Goal: Information Seeking & Learning: Learn about a topic

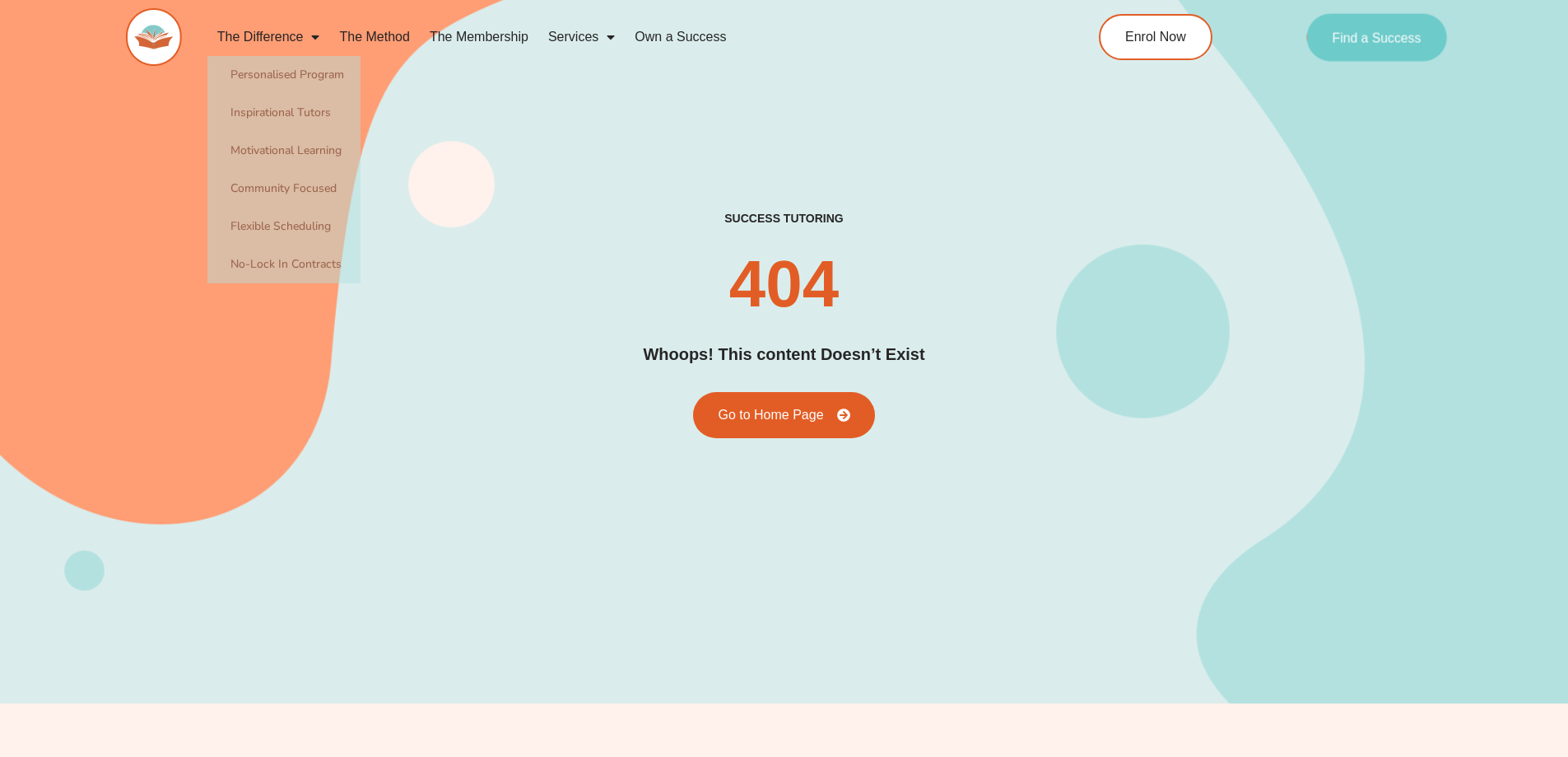
click at [1378, 35] on span "Find a Success" at bounding box center [1377, 36] width 89 height 13
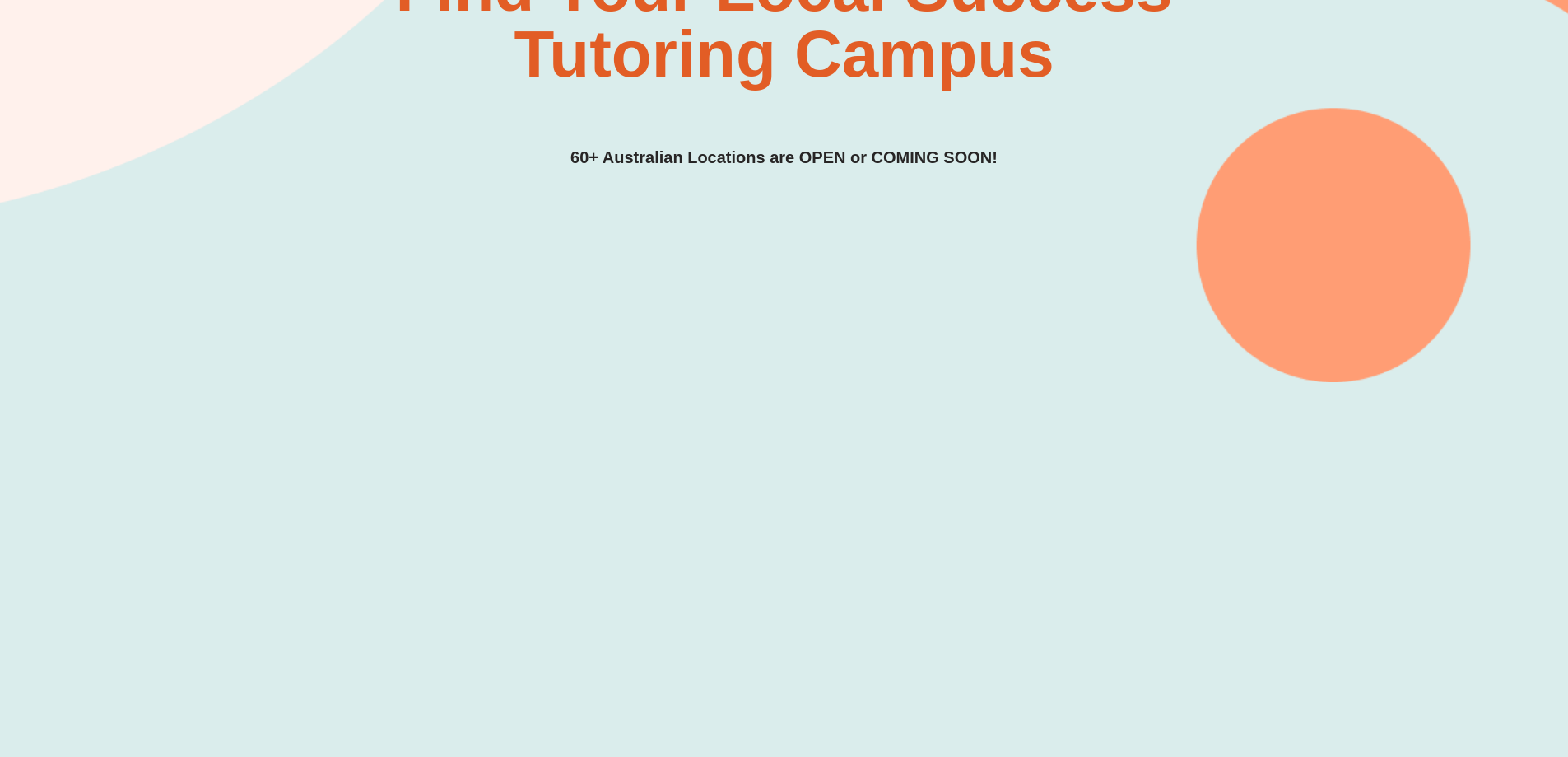
scroll to position [494, 0]
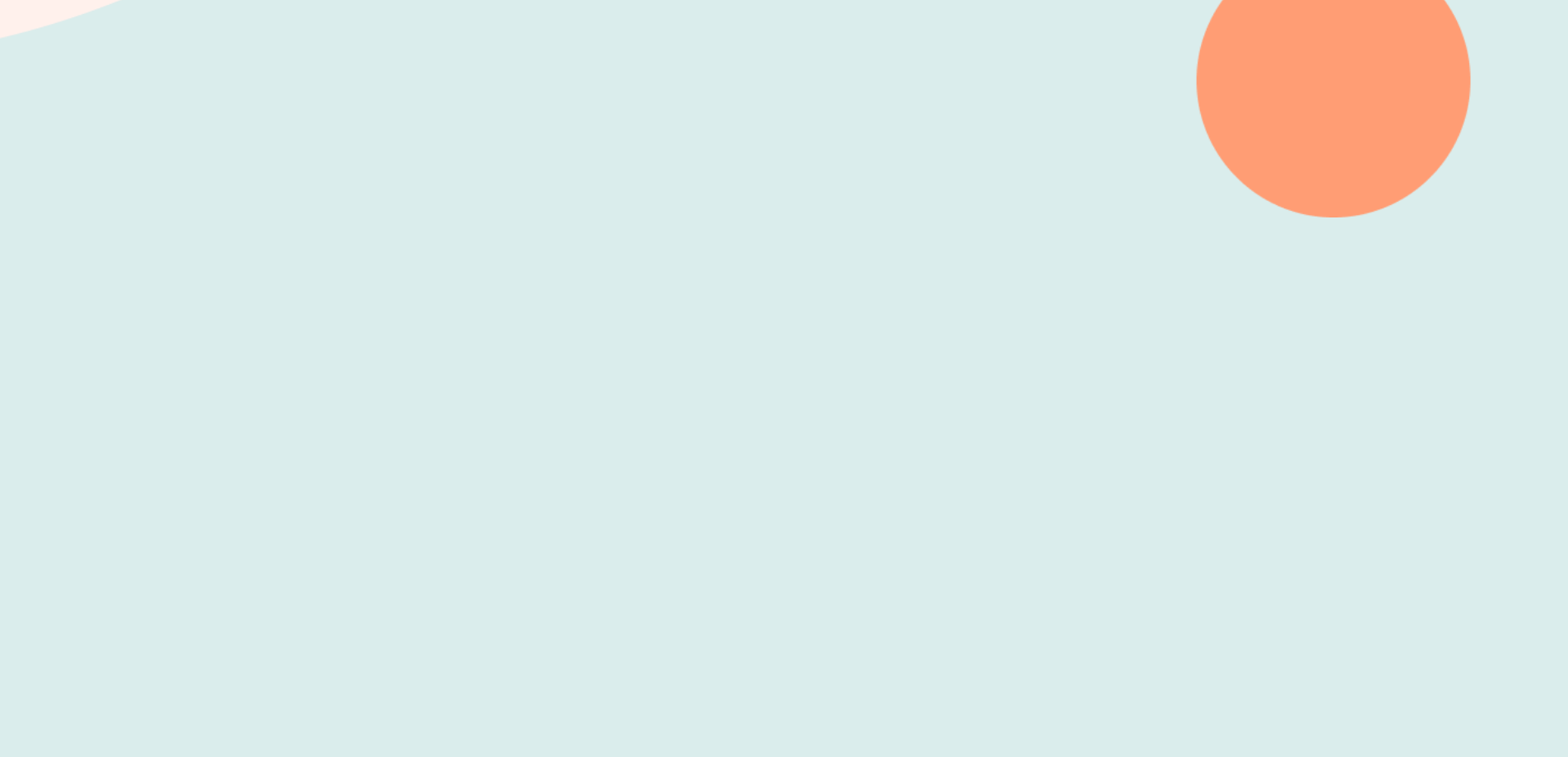
click at [214, 266] on div at bounding box center [784, 468] width 1568 height 503
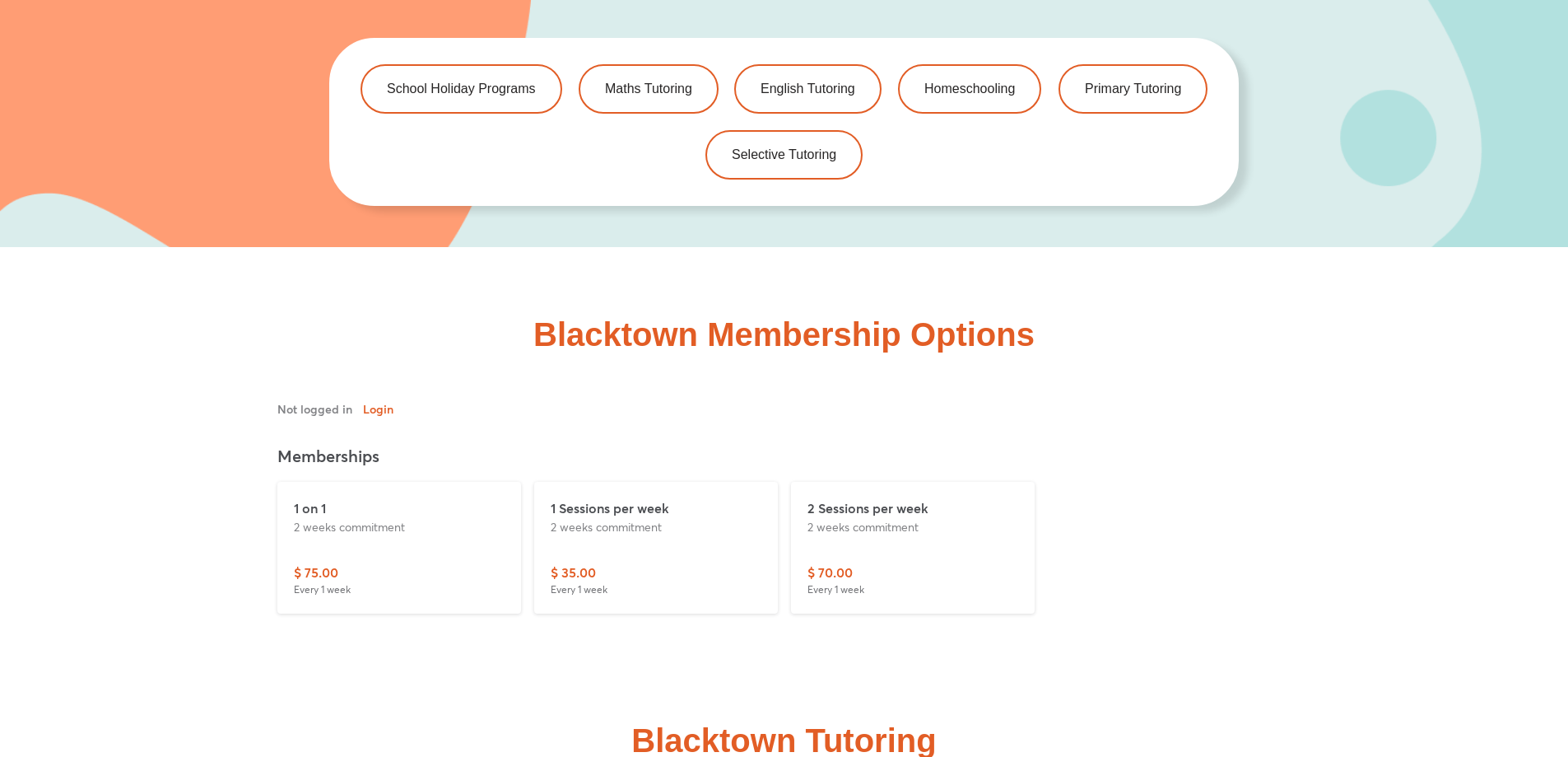
scroll to position [3625, 0]
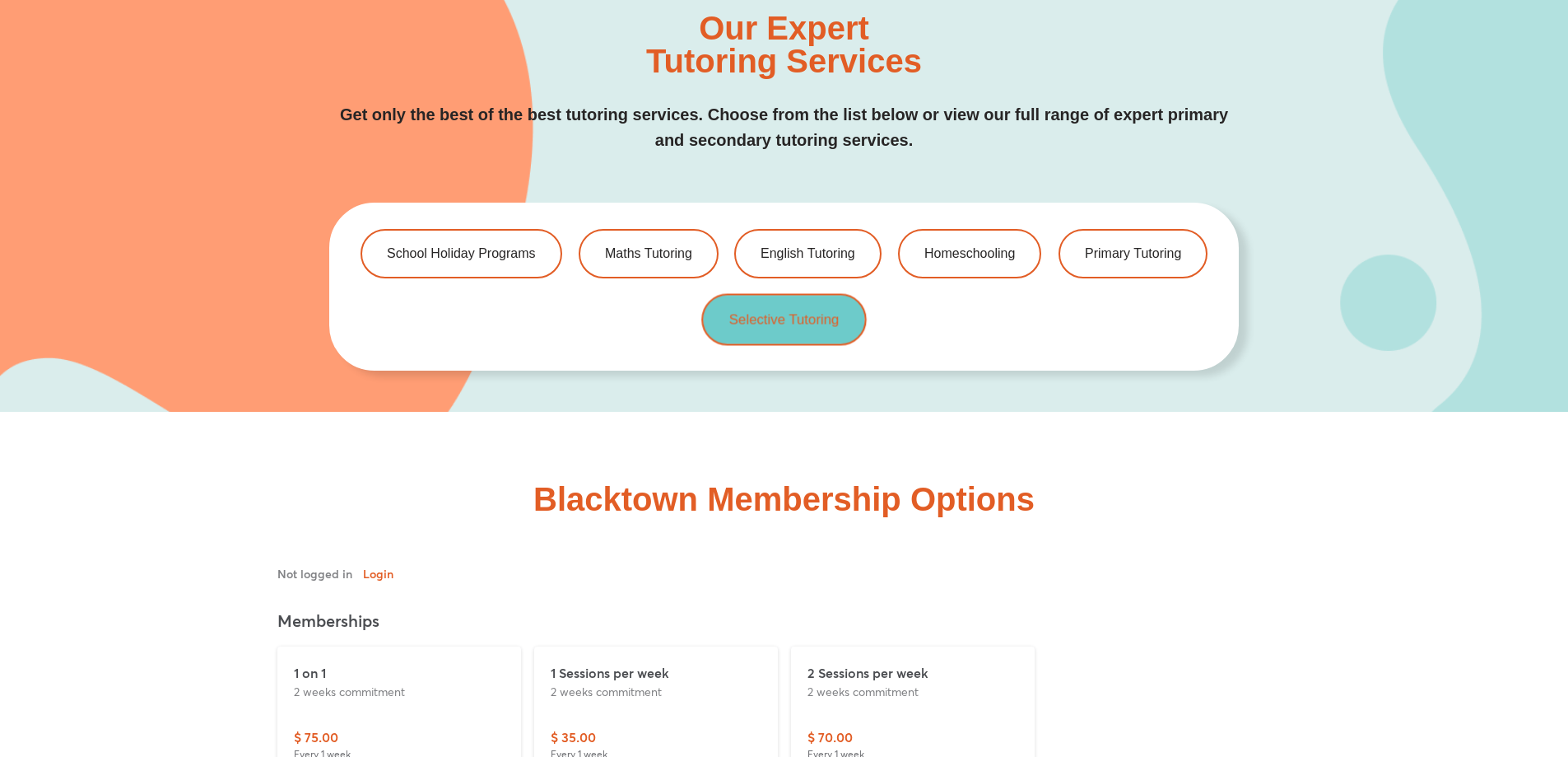
click at [789, 326] on span "Selective Tutoring" at bounding box center [784, 320] width 110 height 14
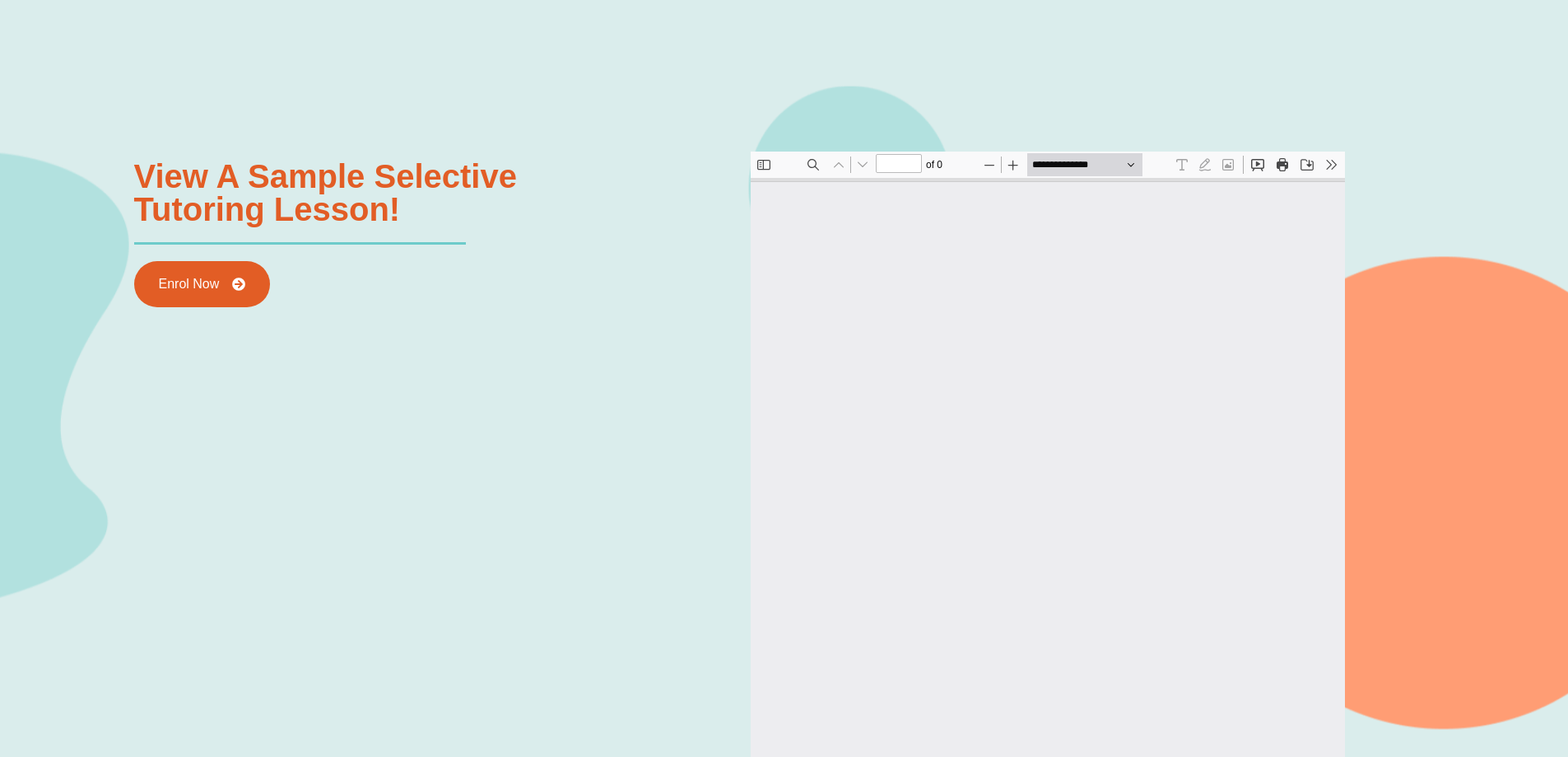
scroll to position [2471, 0]
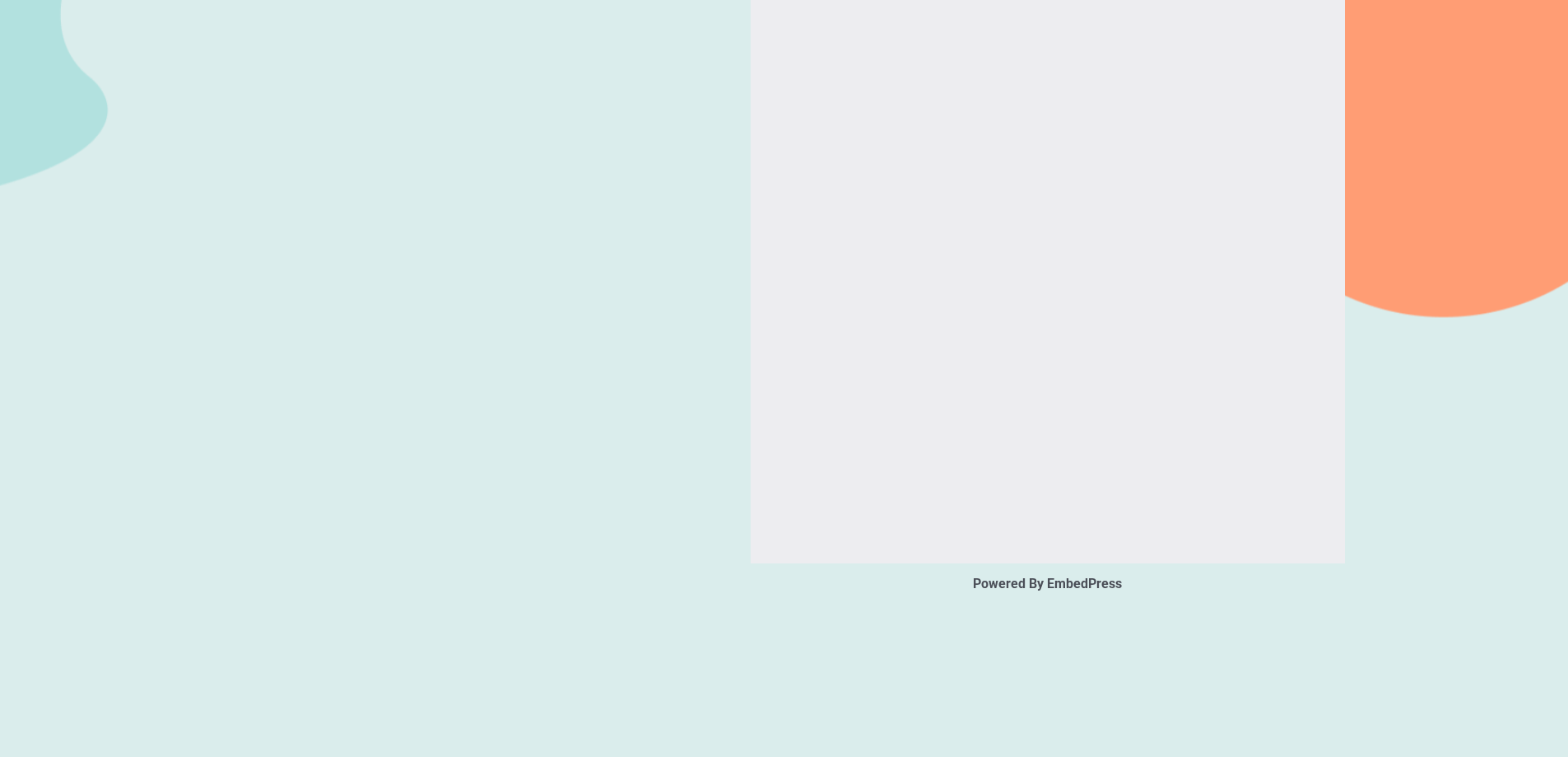
type input "*"
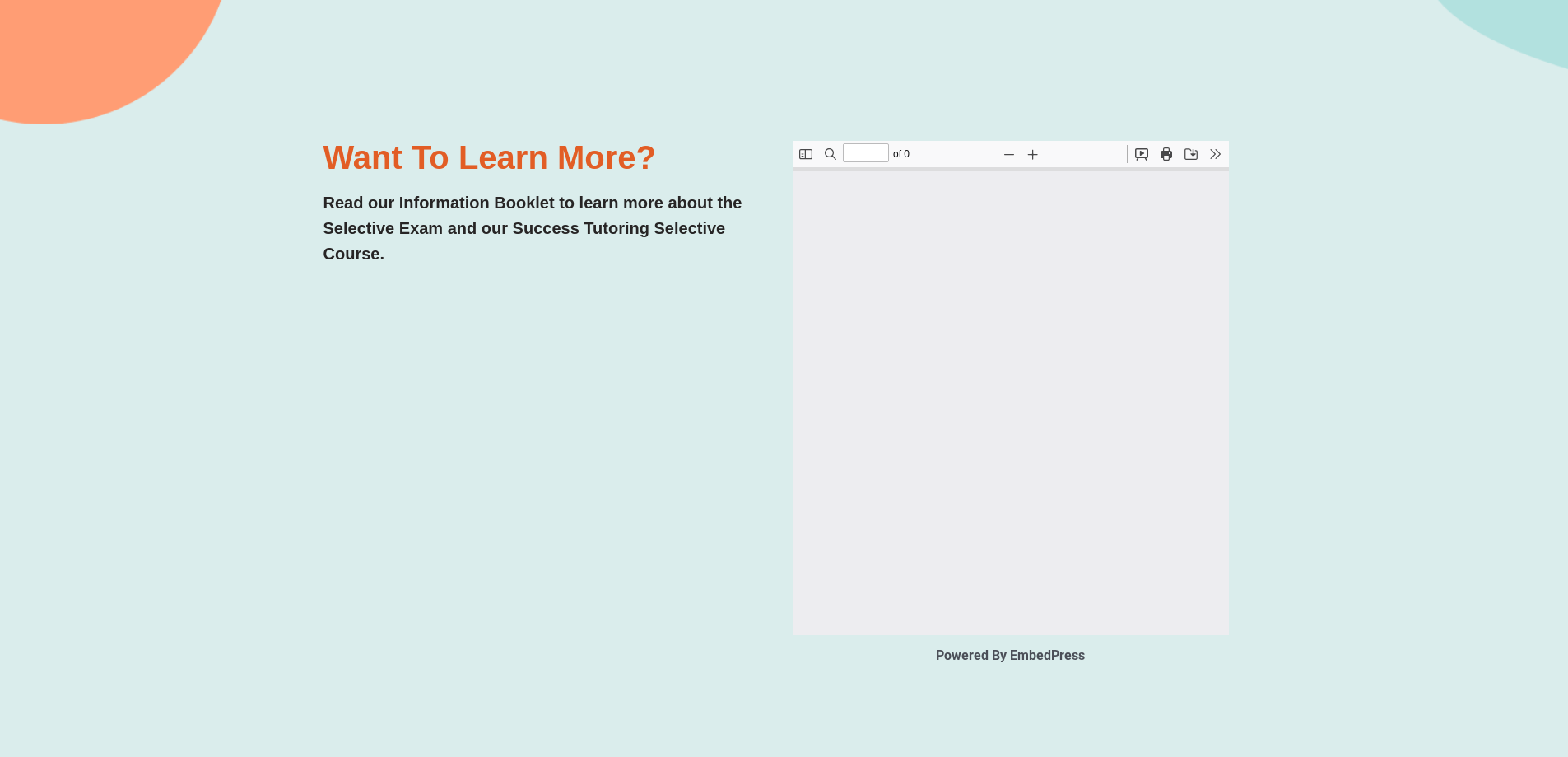
scroll to position [0, 0]
type input "*"
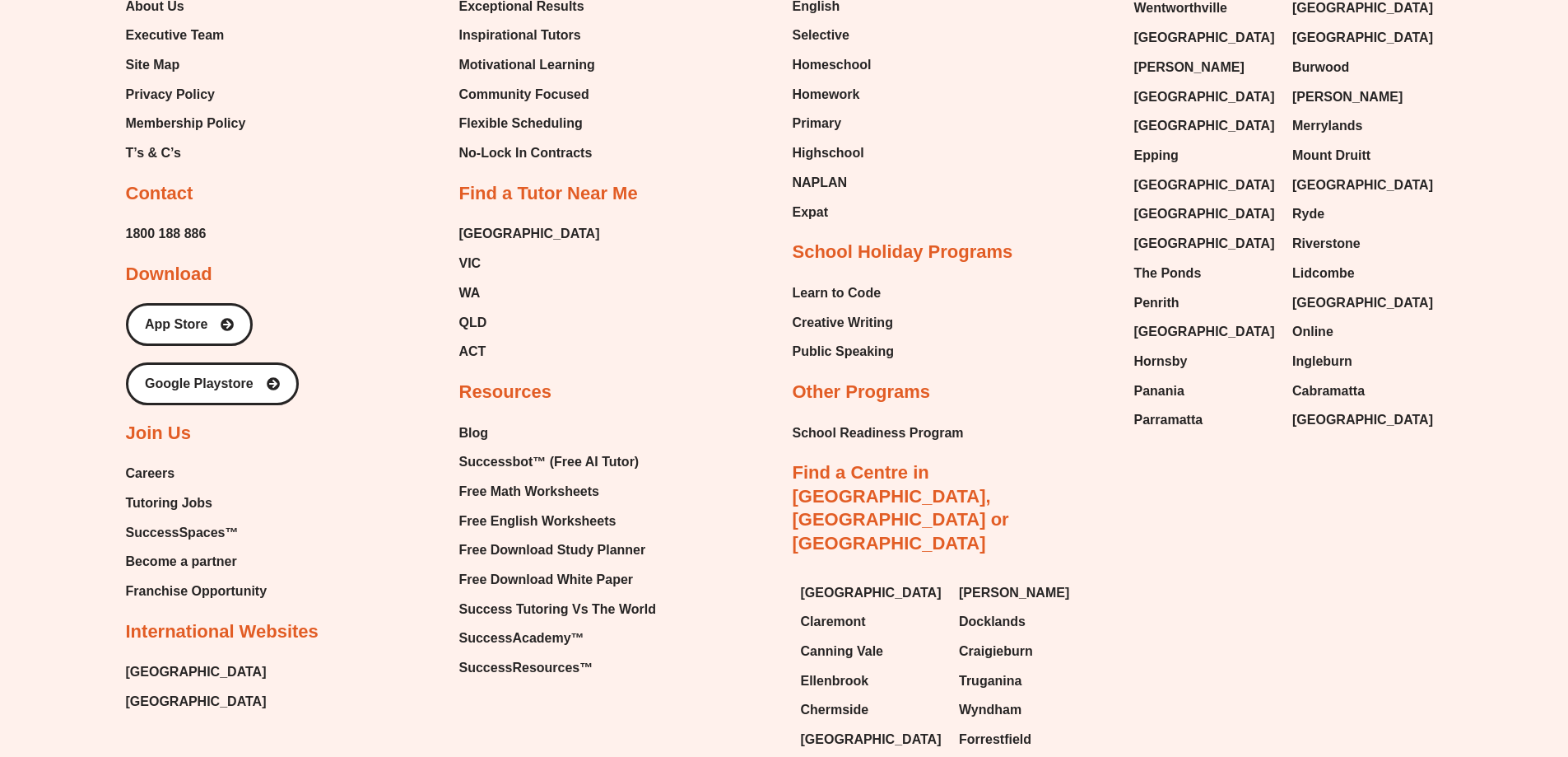
scroll to position [6711, 0]
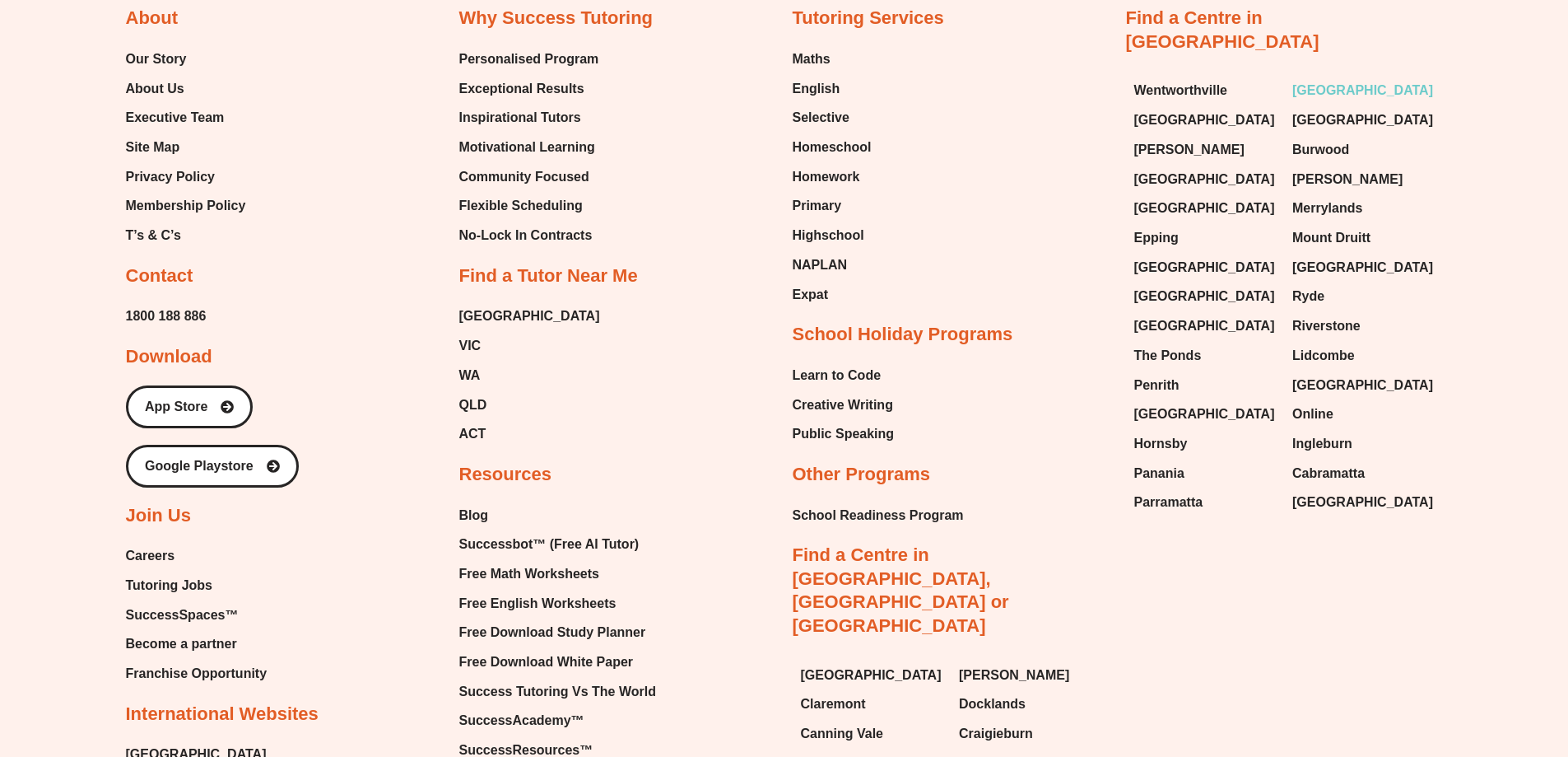
click at [1326, 79] on span "[GEOGRAPHIC_DATA]" at bounding box center [1362, 90] width 140 height 25
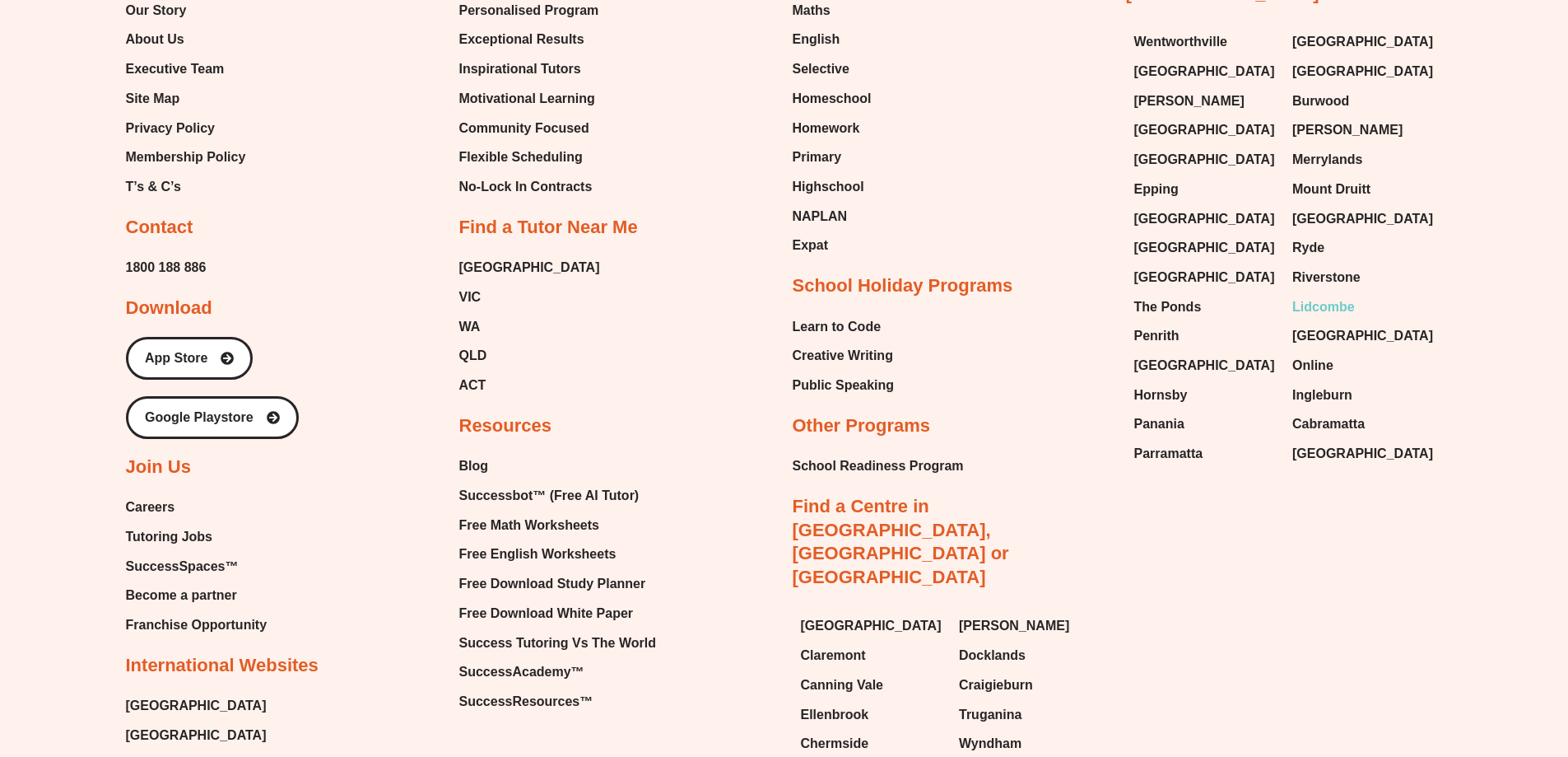
scroll to position [9885, 0]
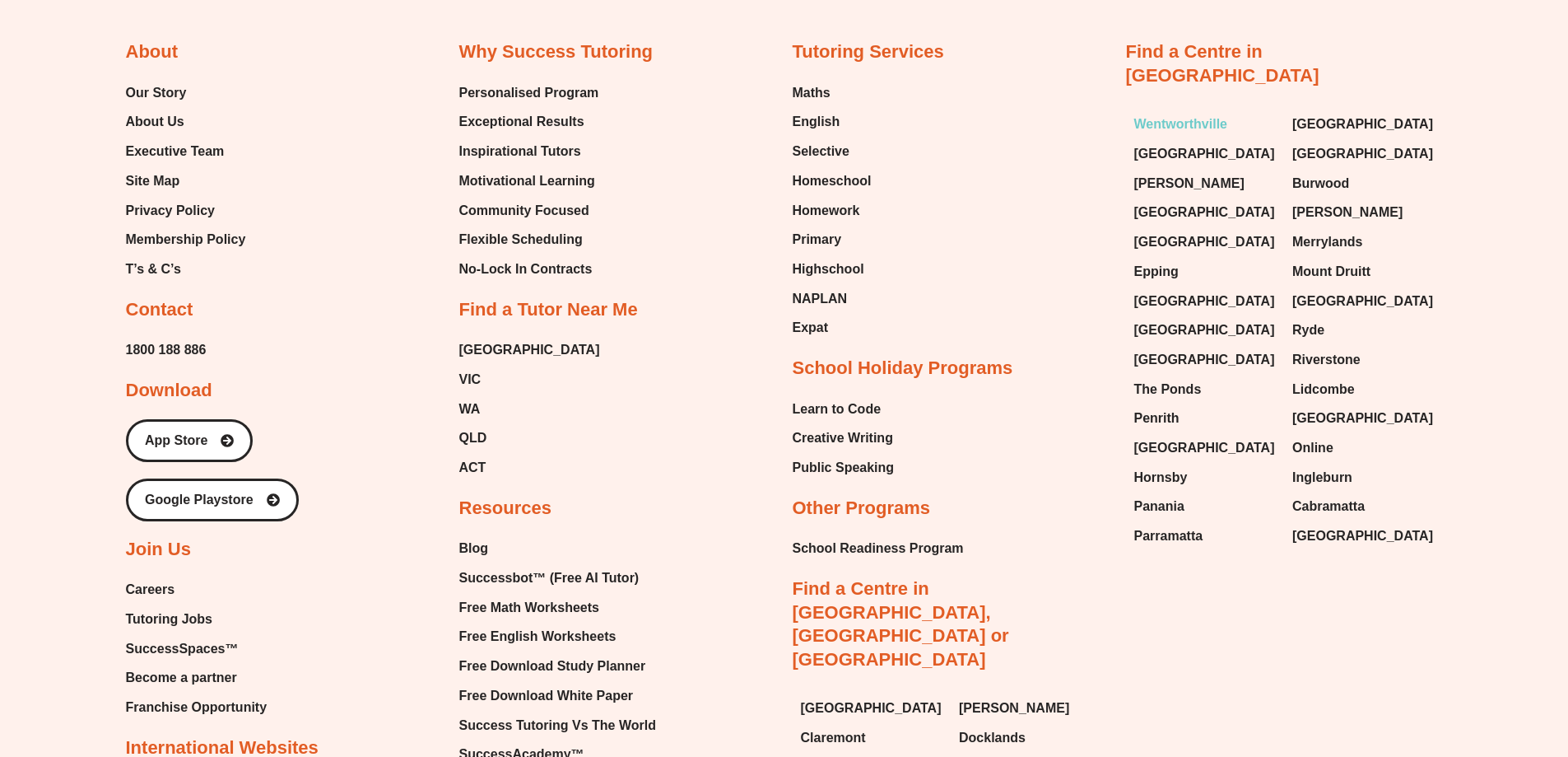
click at [1195, 112] on span "Wentworthville" at bounding box center [1181, 124] width 94 height 25
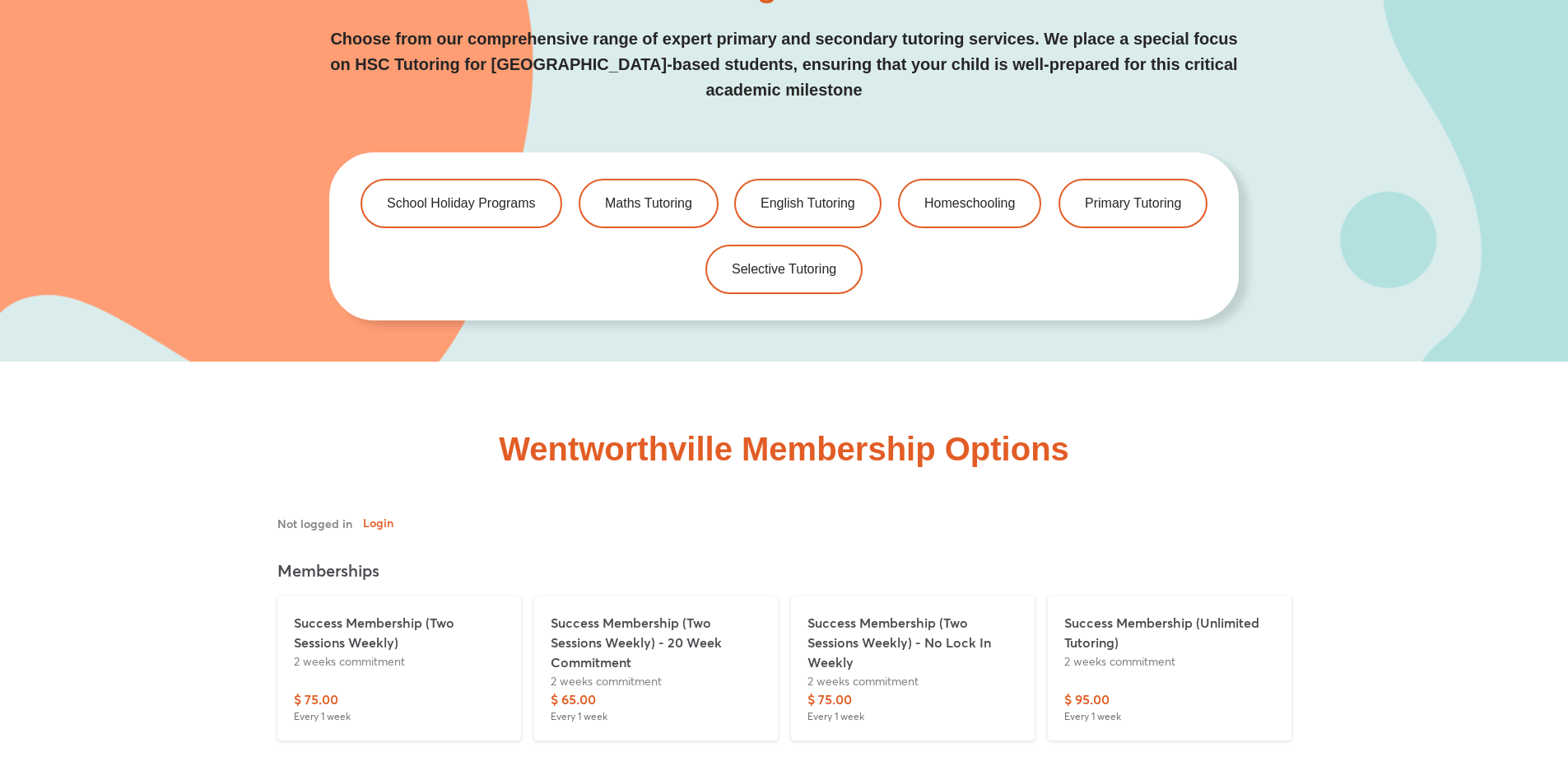
scroll to position [3789, 0]
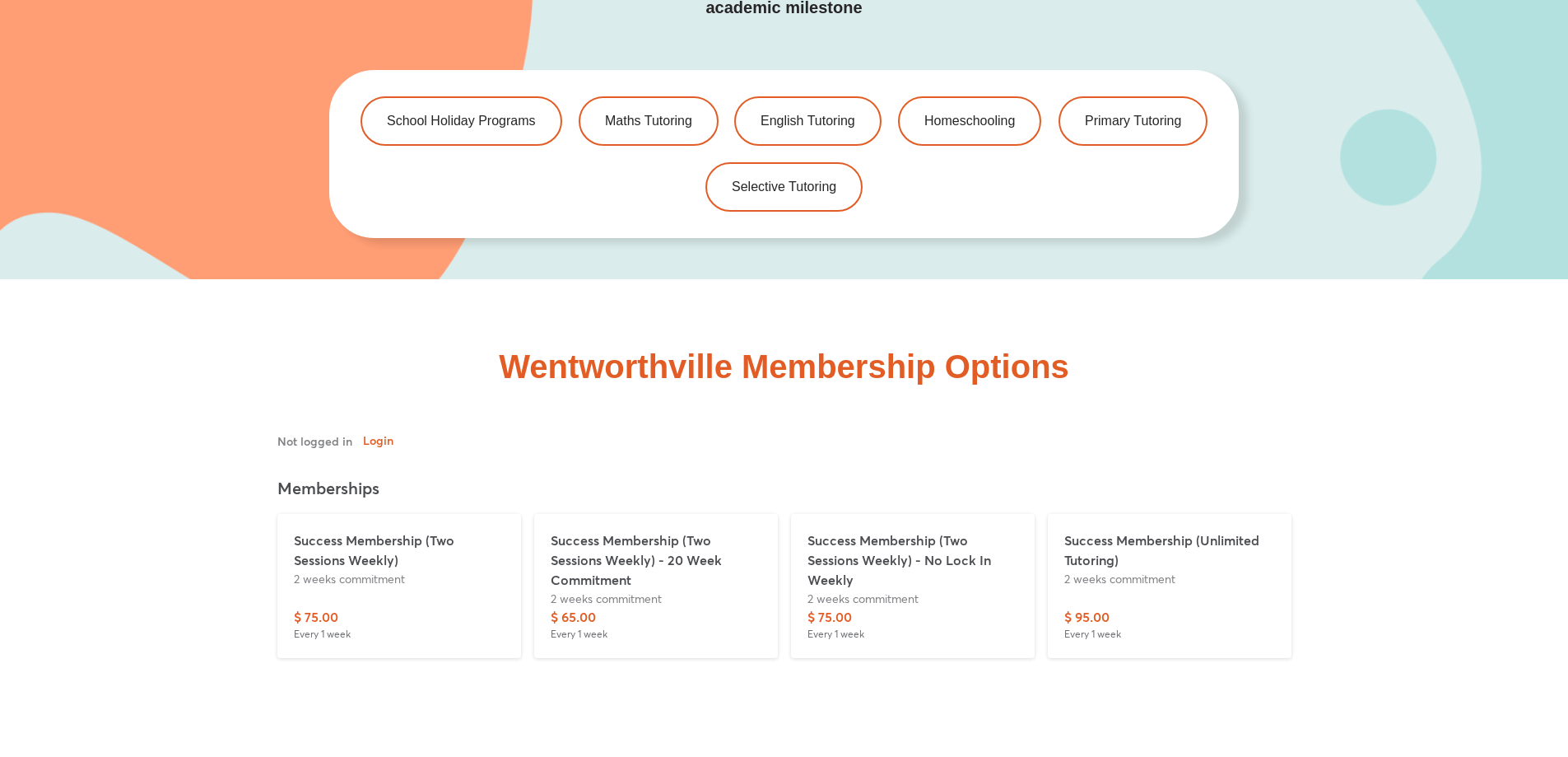
click at [425, 637] on div "Success Membership (Two Sessions Weekly) 2 weeks commitment $ 75.00 Every 1 week" at bounding box center [399, 586] width 257 height 157
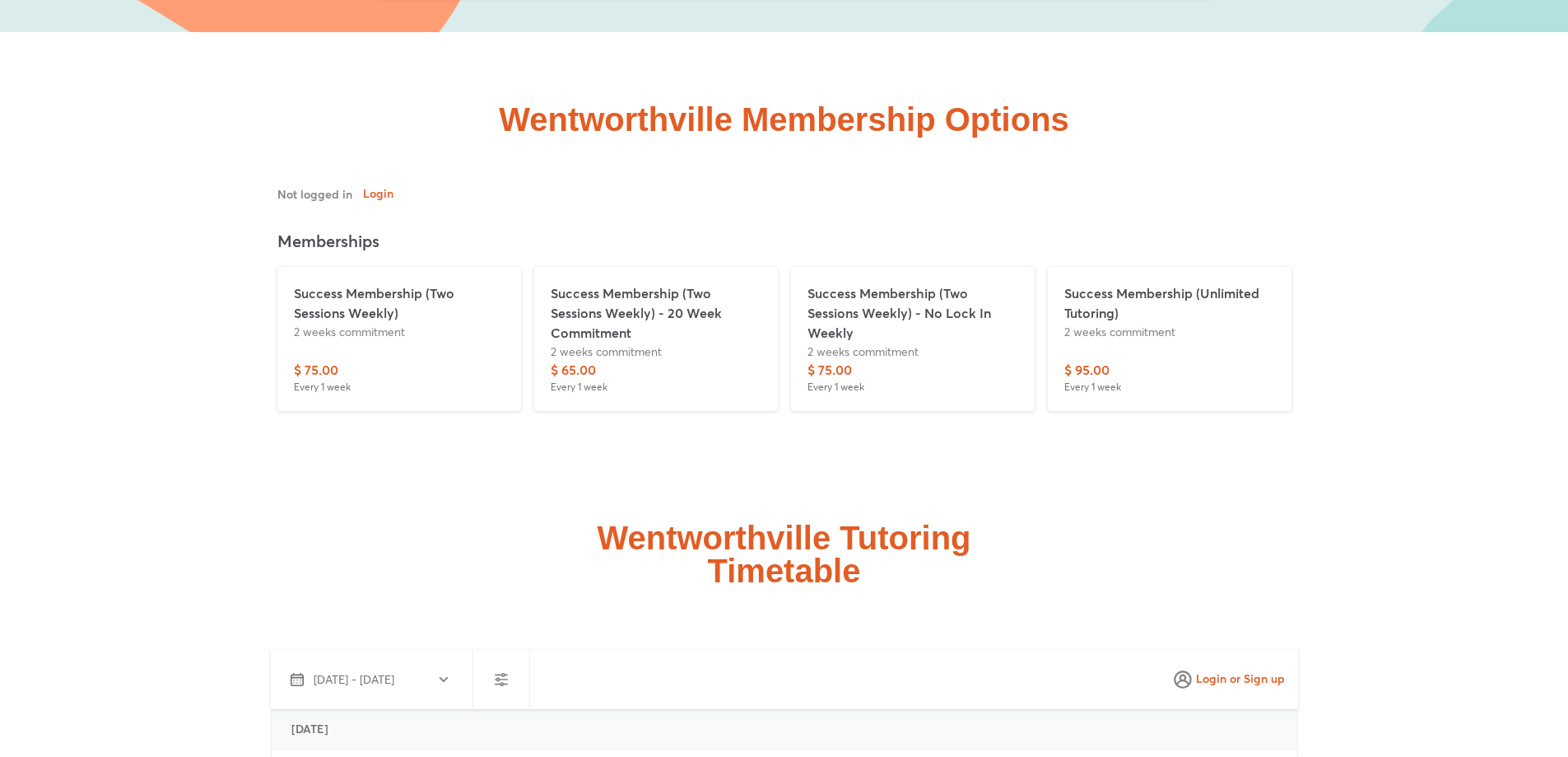
scroll to position [3954, 0]
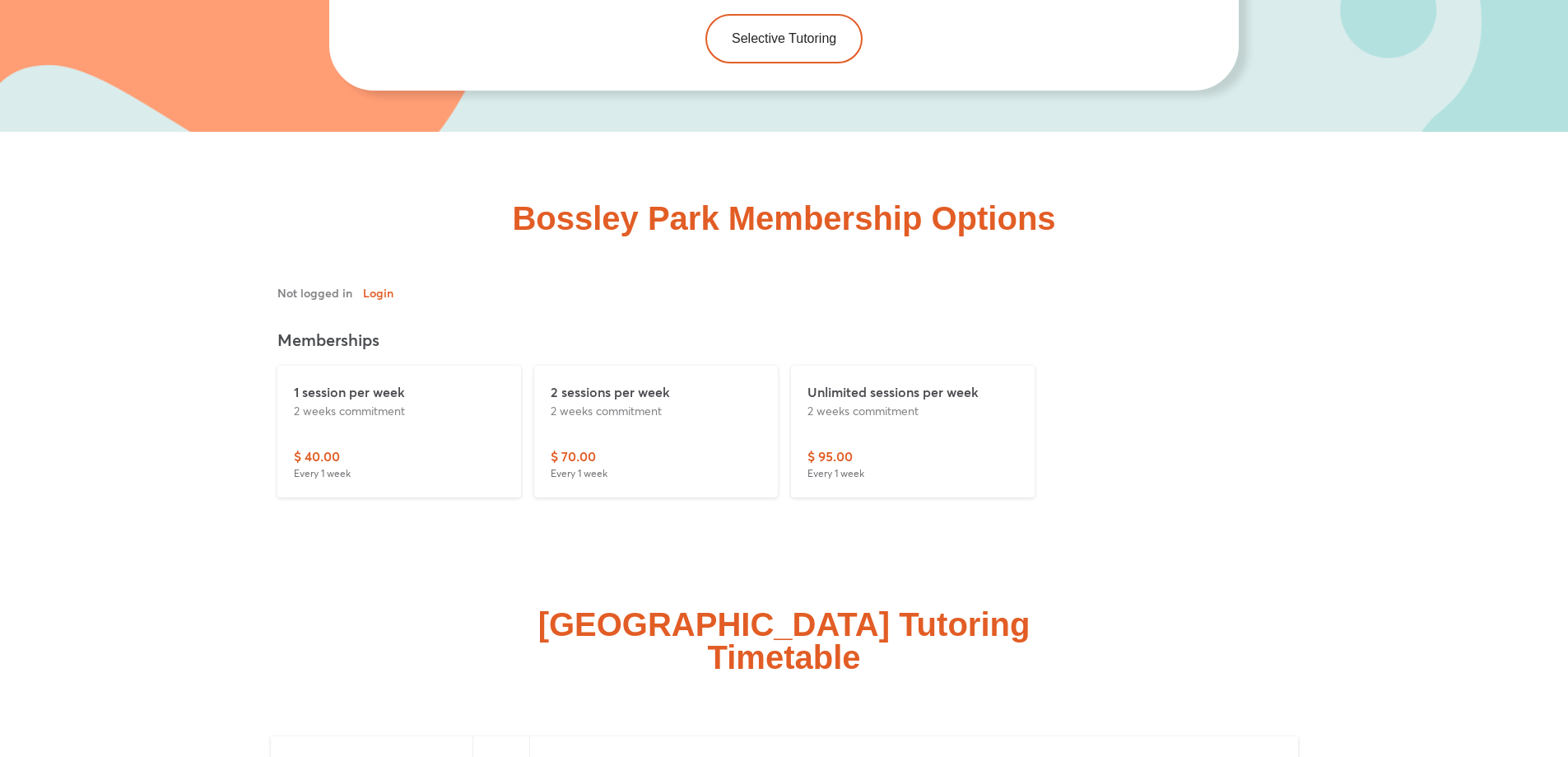
scroll to position [3954, 0]
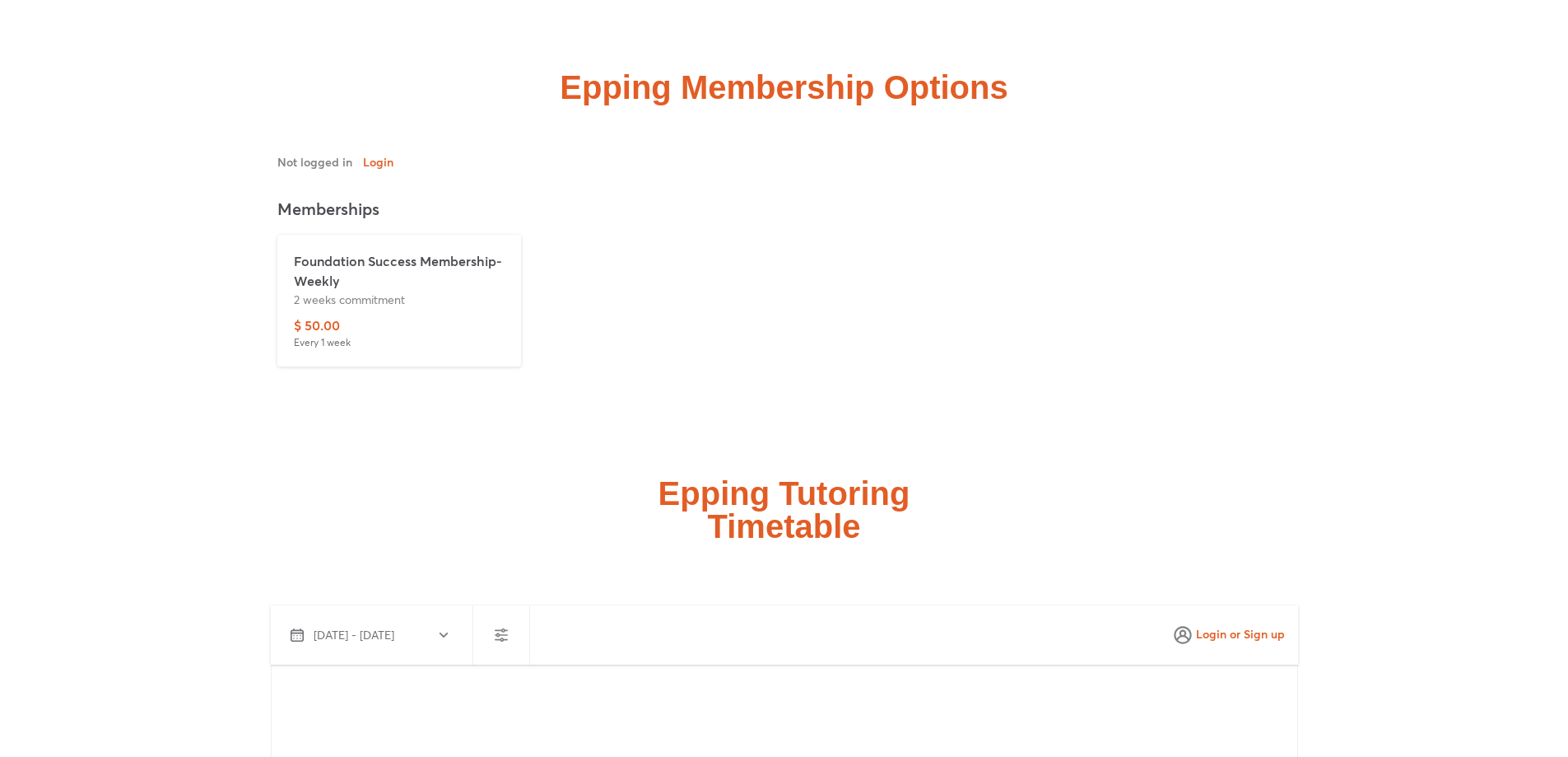
scroll to position [3954, 0]
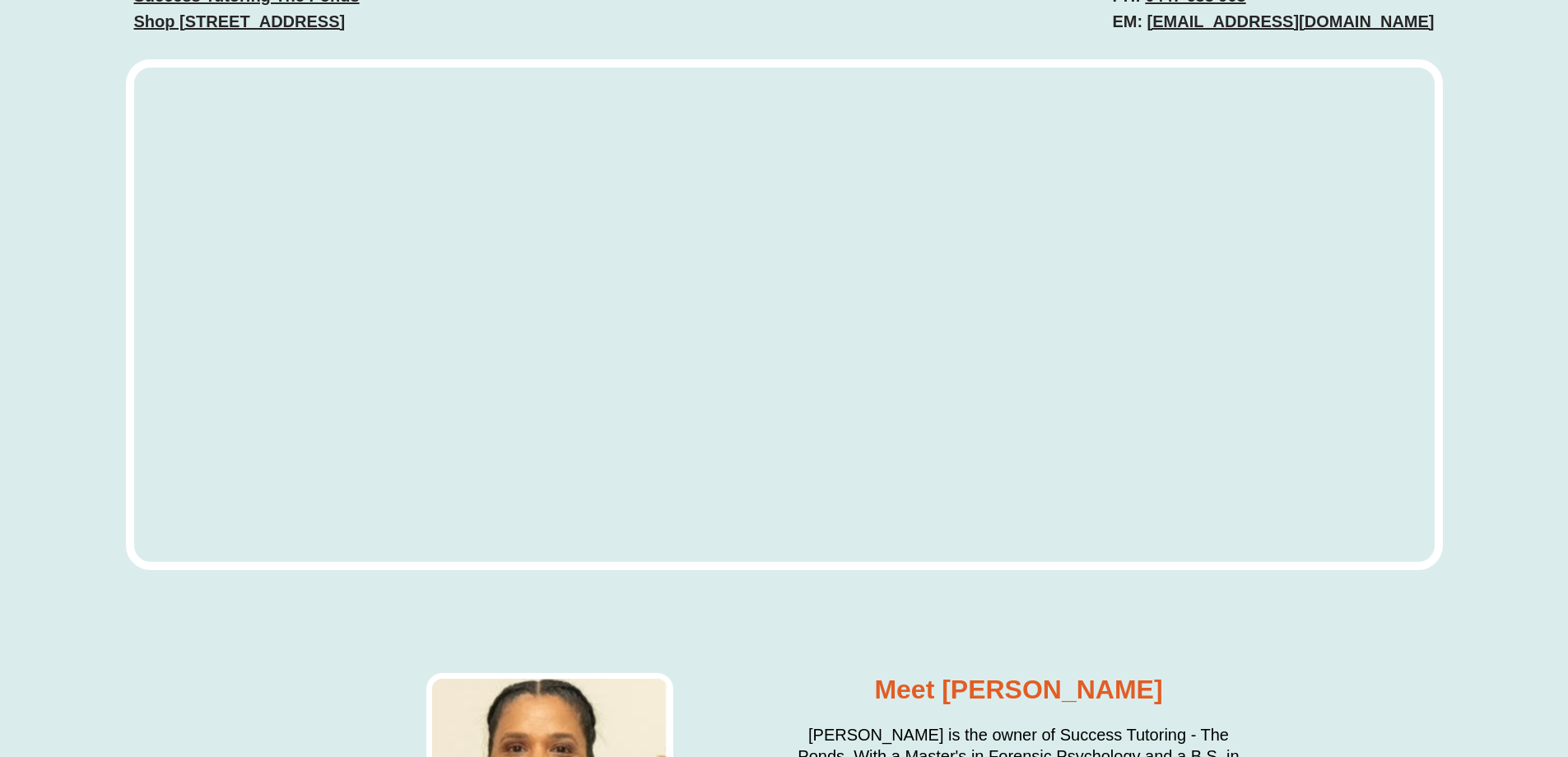
scroll to position [6673, 0]
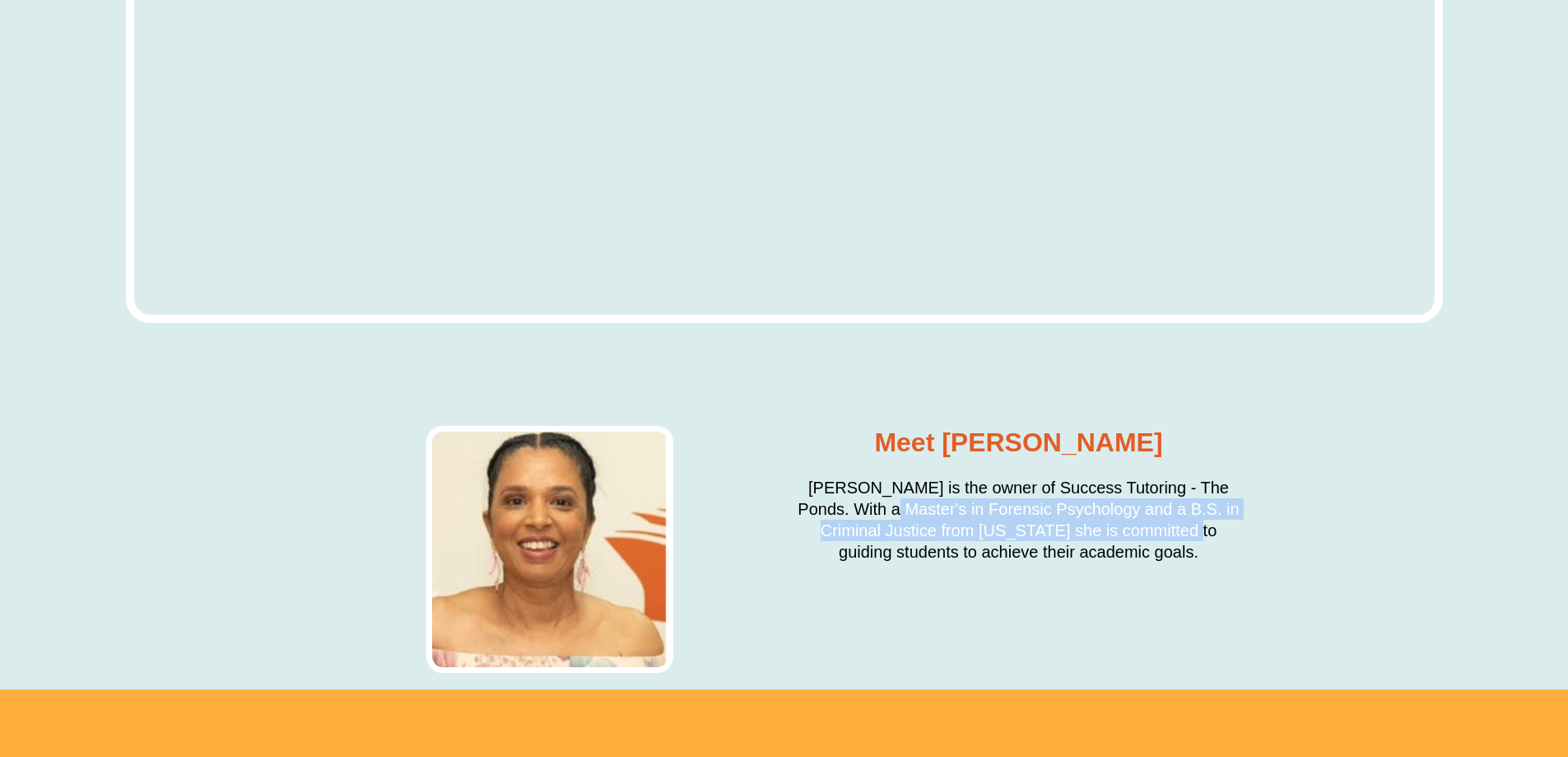
drag, startPoint x: 852, startPoint y: 539, endPoint x: 1114, endPoint y: 541, distance: 262.0
click at [1107, 544] on h2 "Roopa Singh is the owner of Success Tutoring - The Ponds. With a Master's in Fo…" at bounding box center [1019, 519] width 452 height 85
drag, startPoint x: 1114, startPoint y: 541, endPoint x: 1171, endPoint y: 533, distance: 57.6
click at [1170, 533] on h2 "Roopa Singh is the owner of Success Tutoring - The Ponds. With a Master's in Fo…" at bounding box center [1019, 519] width 452 height 85
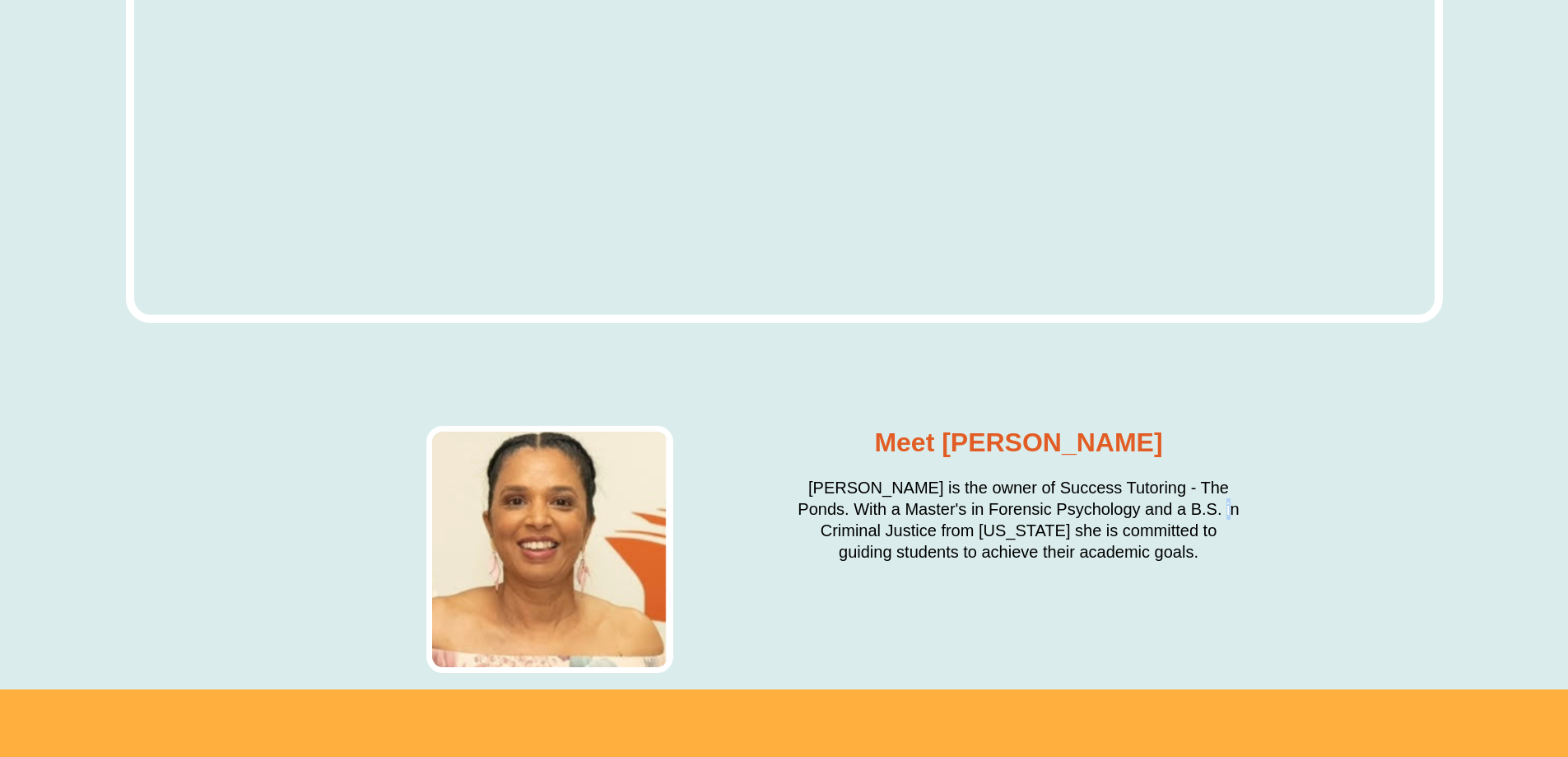
drag, startPoint x: 1181, startPoint y: 531, endPoint x: 1217, endPoint y: 536, distance: 36.3
click at [1182, 531] on h2 "Roopa Singh is the owner of Success Tutoring - The Ponds. With a Master's in Fo…" at bounding box center [1019, 519] width 452 height 85
drag, startPoint x: 801, startPoint y: 519, endPoint x: 890, endPoint y: 518, distance: 89.0
click at [890, 518] on h2 "Roopa Singh is the owner of Success Tutoring - The Ponds. With a Master's in Fo…" at bounding box center [1019, 519] width 452 height 85
click at [899, 563] on h2 "Roopa Singh is the owner of Success Tutoring - The Ponds. With a Master's in Fo…" at bounding box center [1019, 519] width 452 height 85
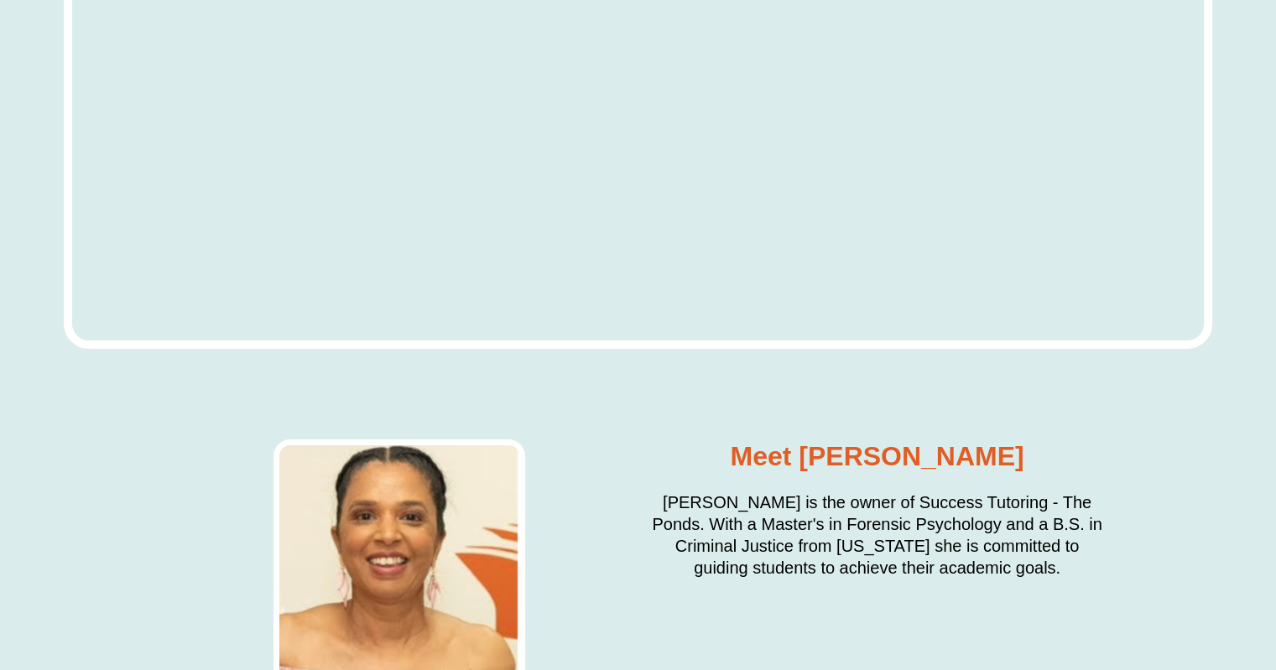
scroll to position [6458, 0]
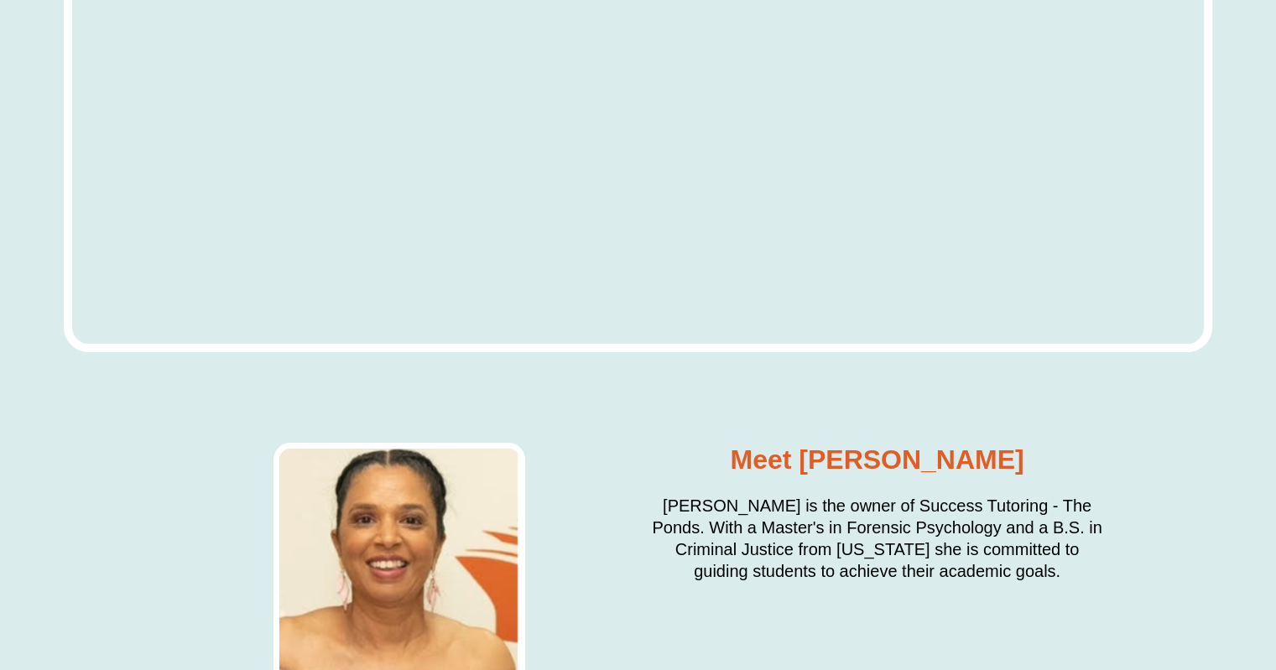
click at [653, 398] on div "Where To Find Us? Success Tutoring The Ponds Shop T26, The Ponds Shopping Centr…" at bounding box center [638, 32] width 1149 height 788
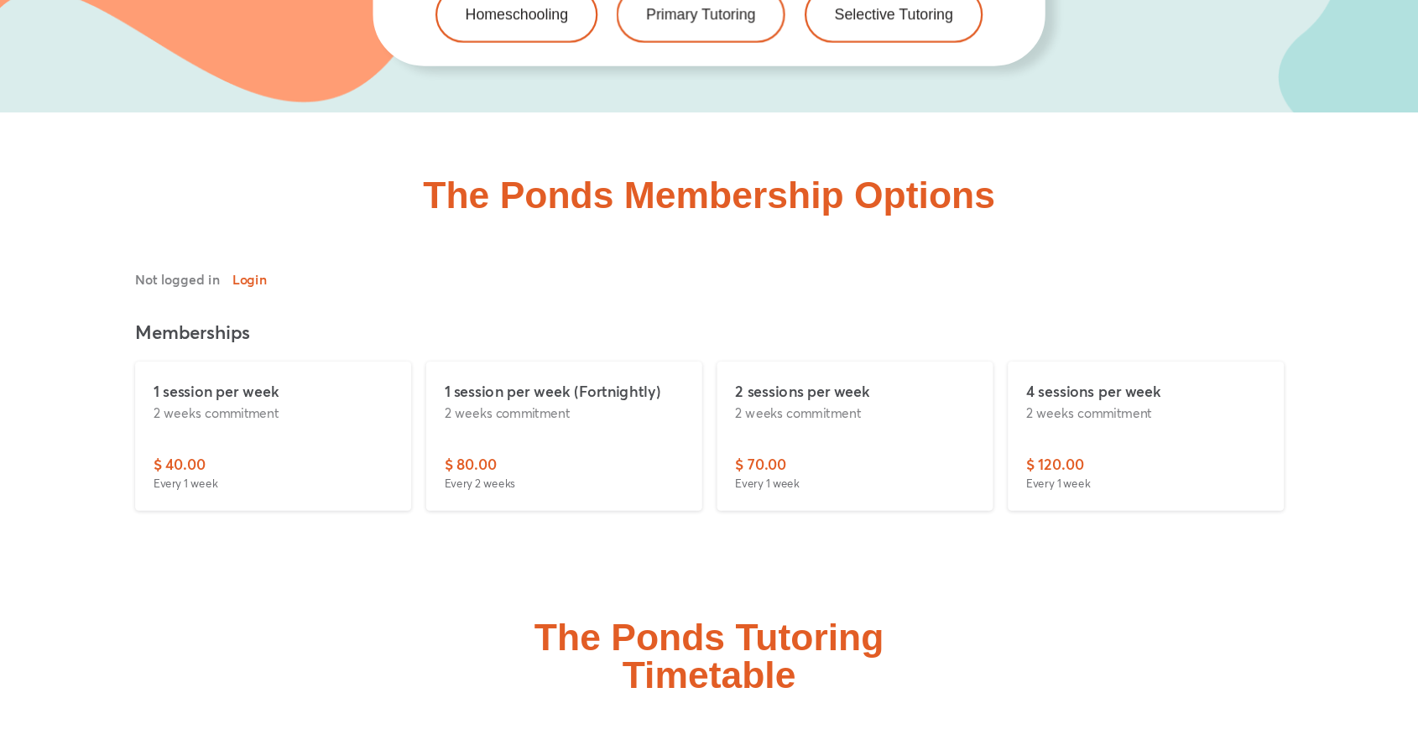
scroll to position [3616, 0]
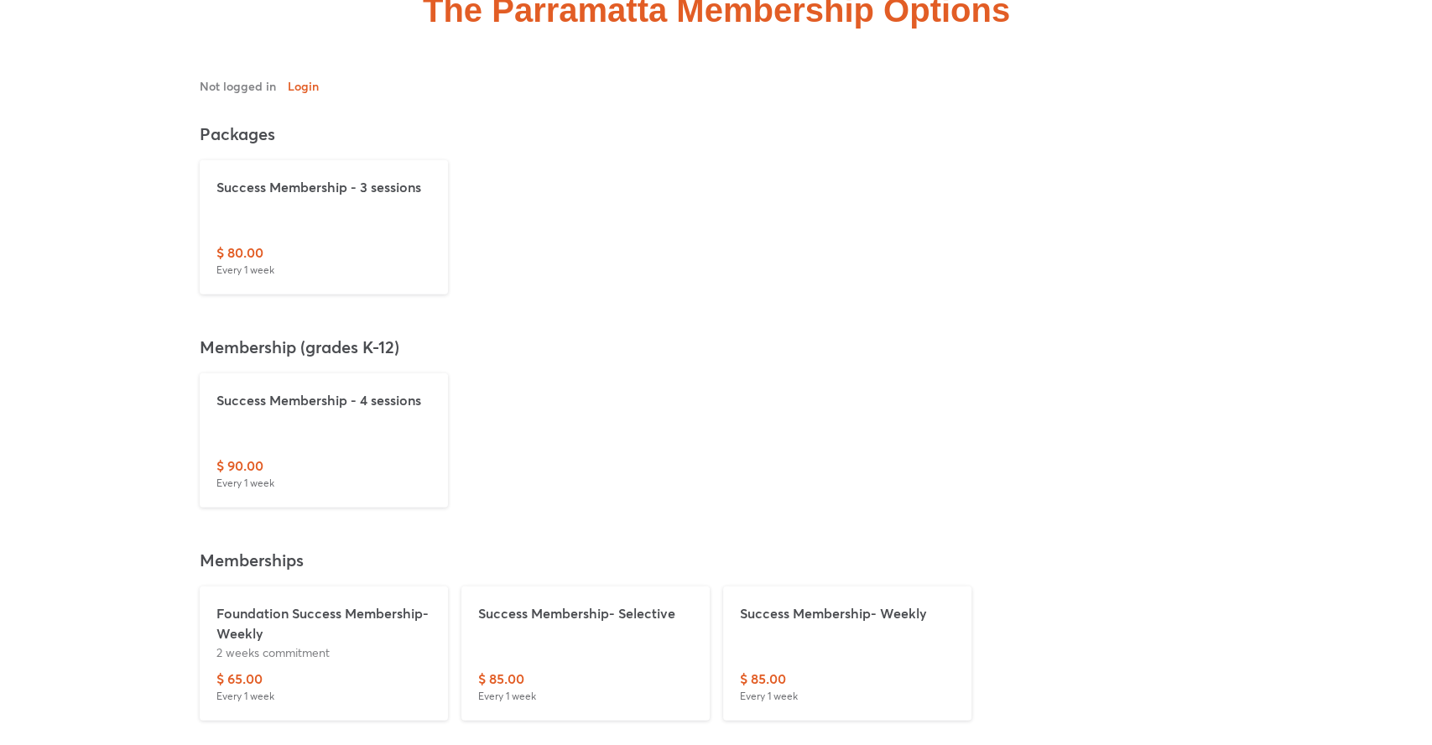
scroll to position [4071, 0]
click at [778, 670] on p "$ 85.00" at bounding box center [755, 680] width 46 height 20
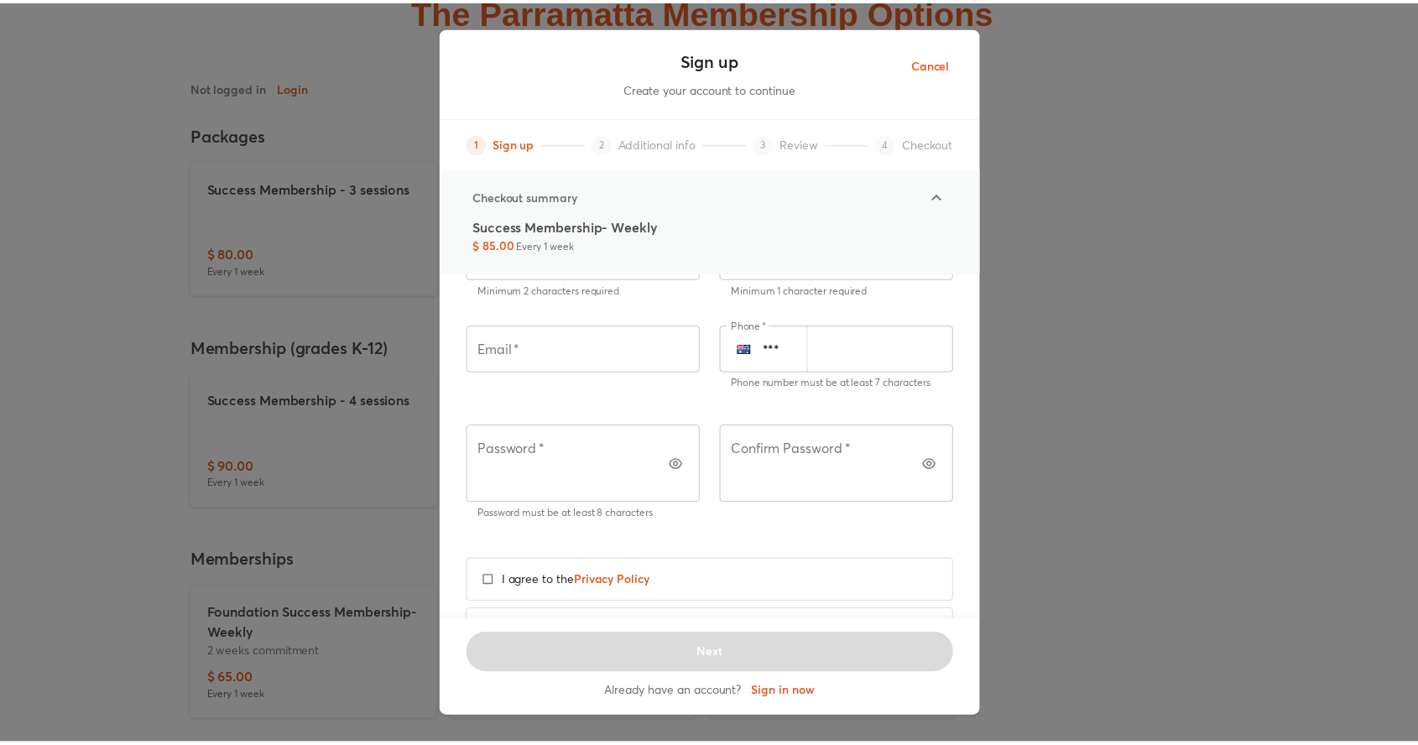
scroll to position [193, 0]
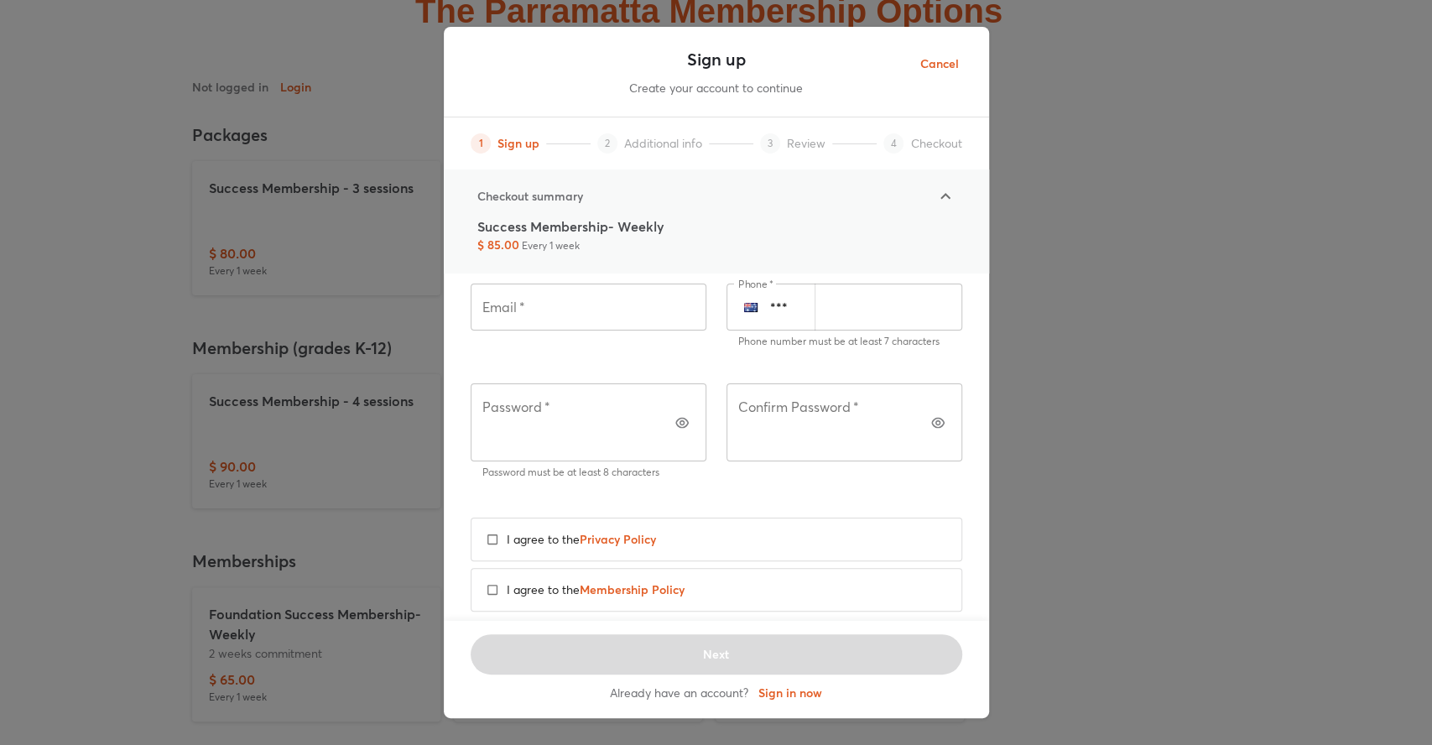
click at [936, 69] on span "Cancel" at bounding box center [939, 64] width 39 height 21
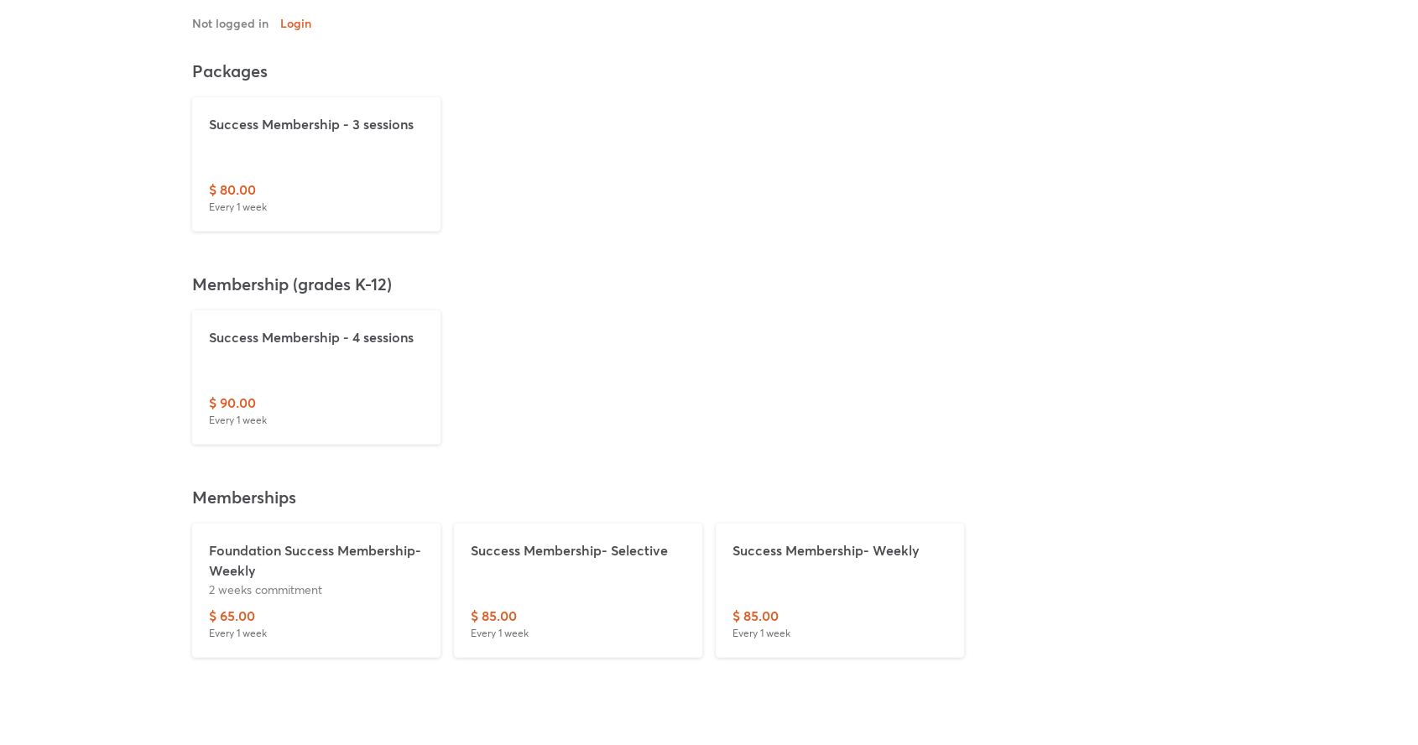
scroll to position [4134, 0]
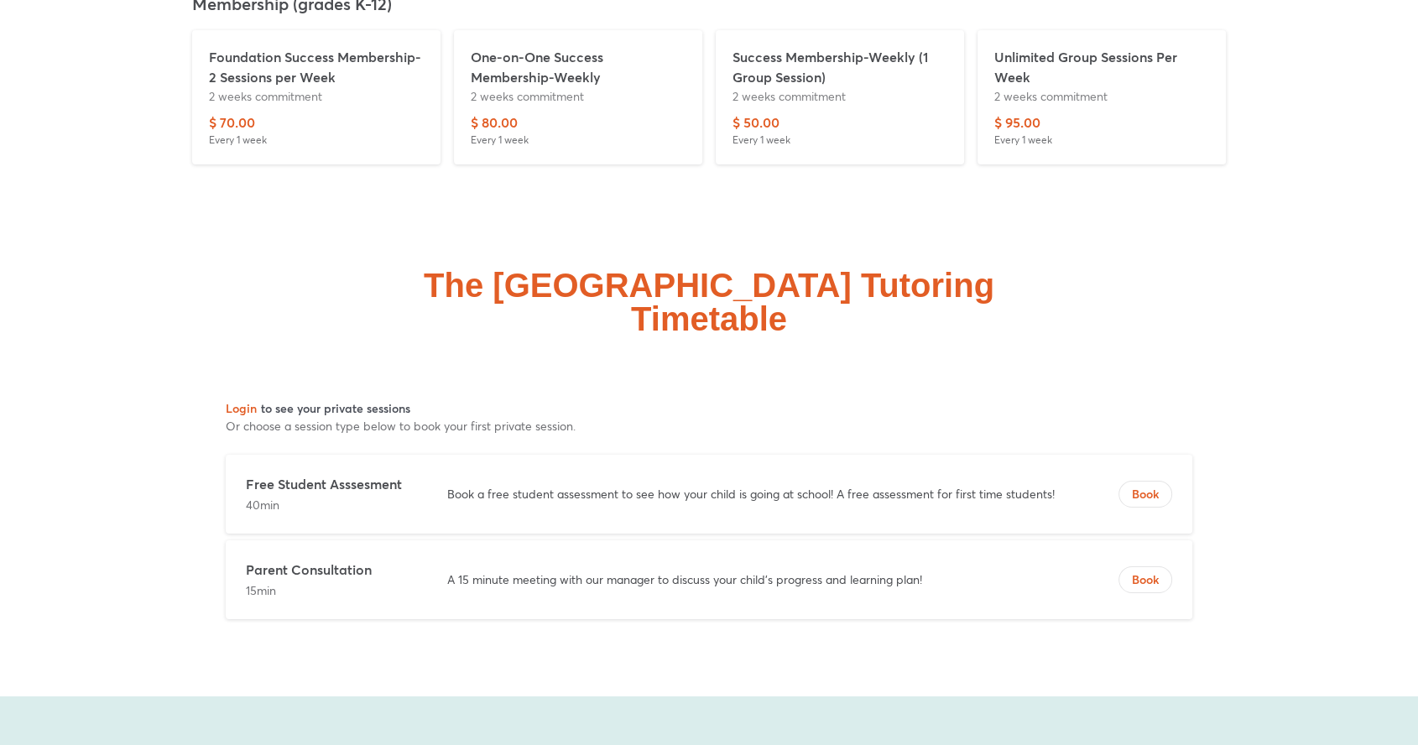
scroll to position [6036, 0]
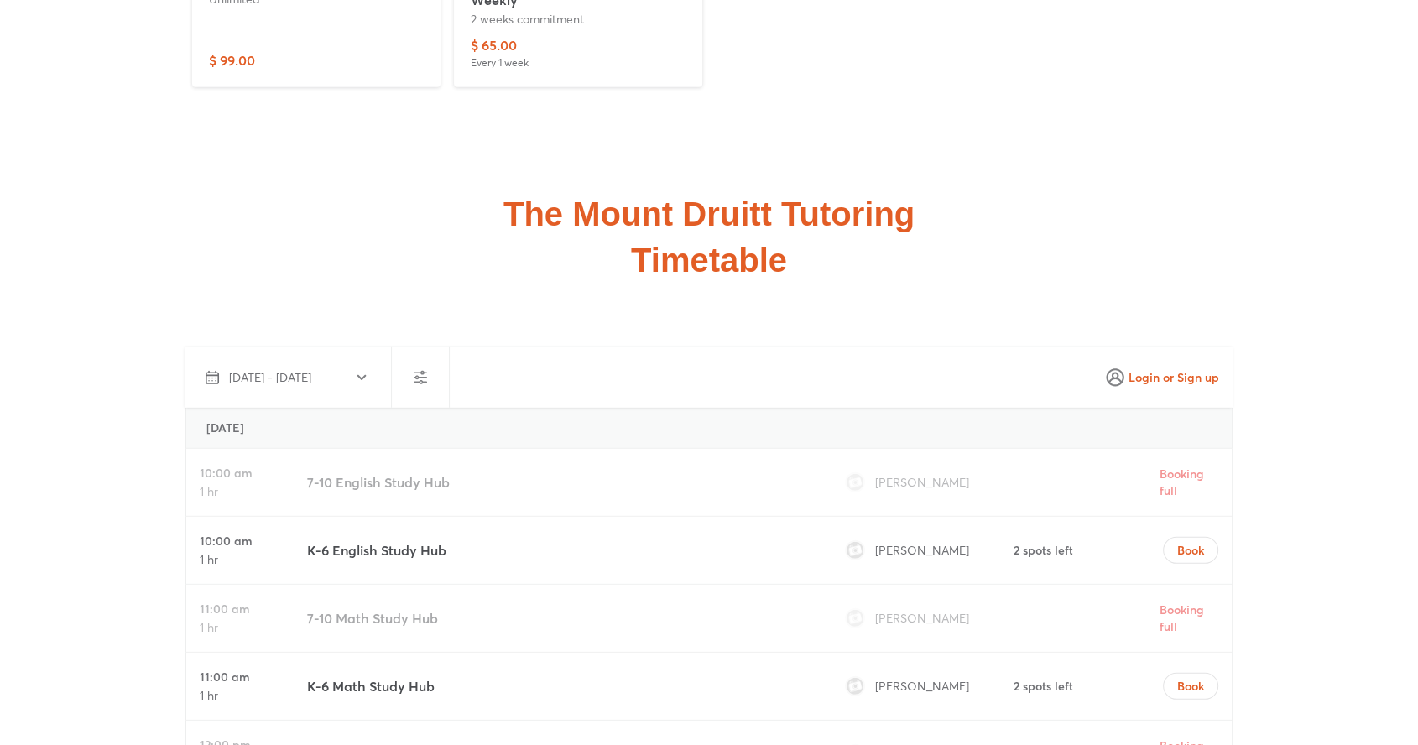
scroll to position [4789, 0]
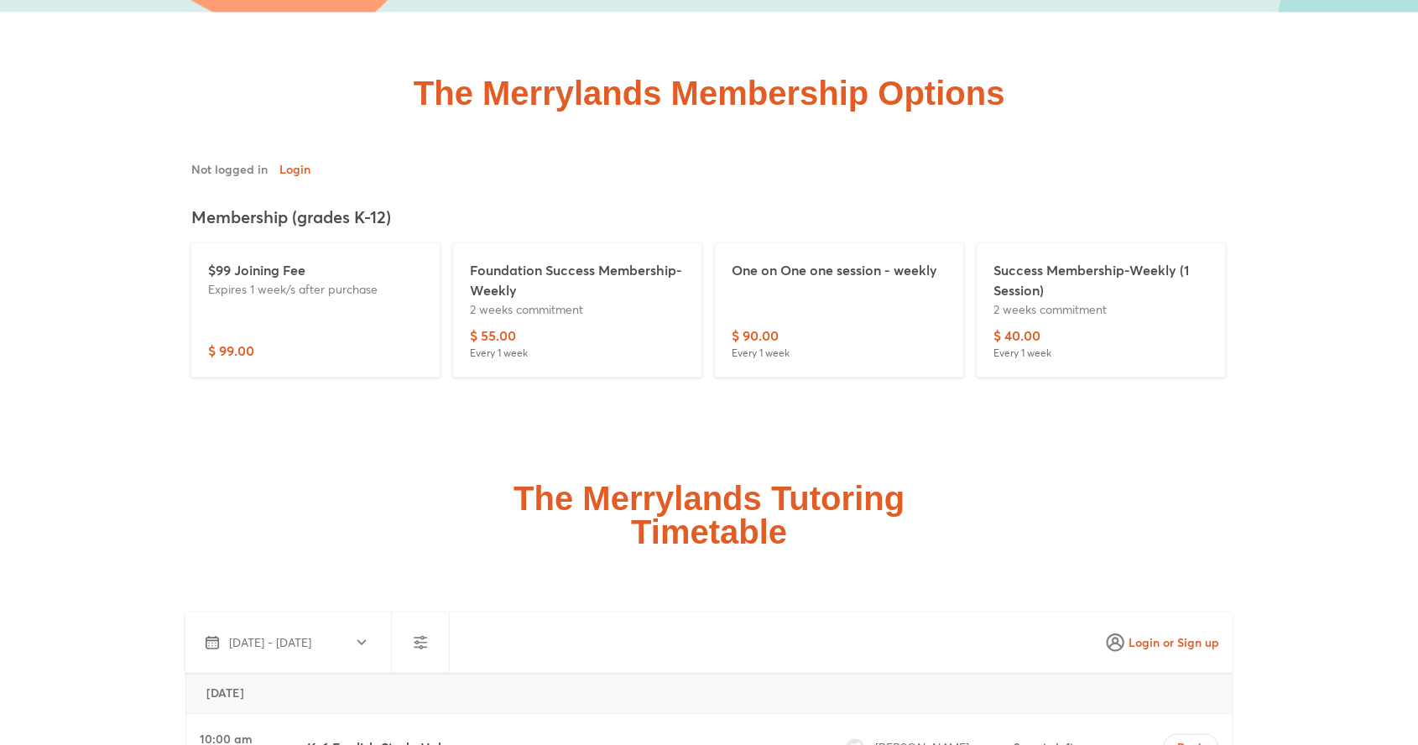
scroll to position [3987, 0]
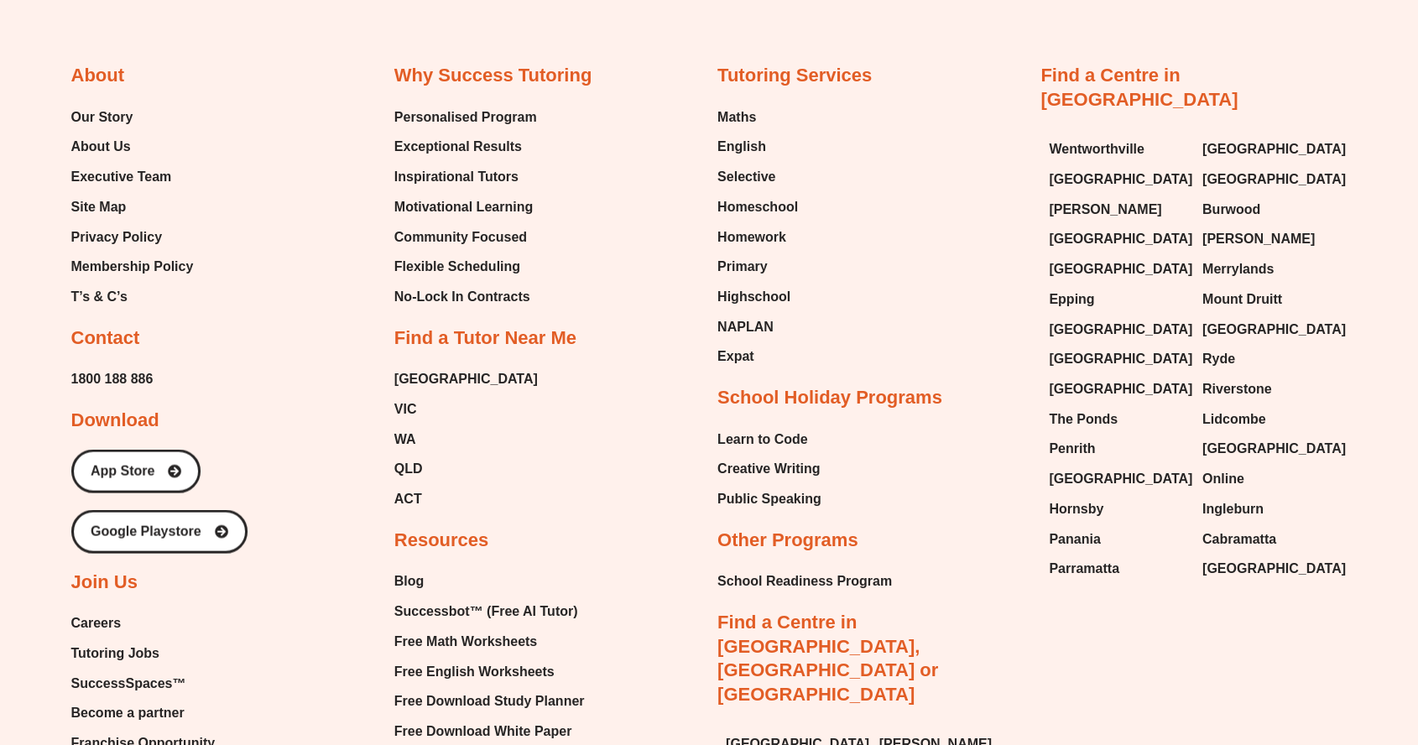
scroll to position [9843, 0]
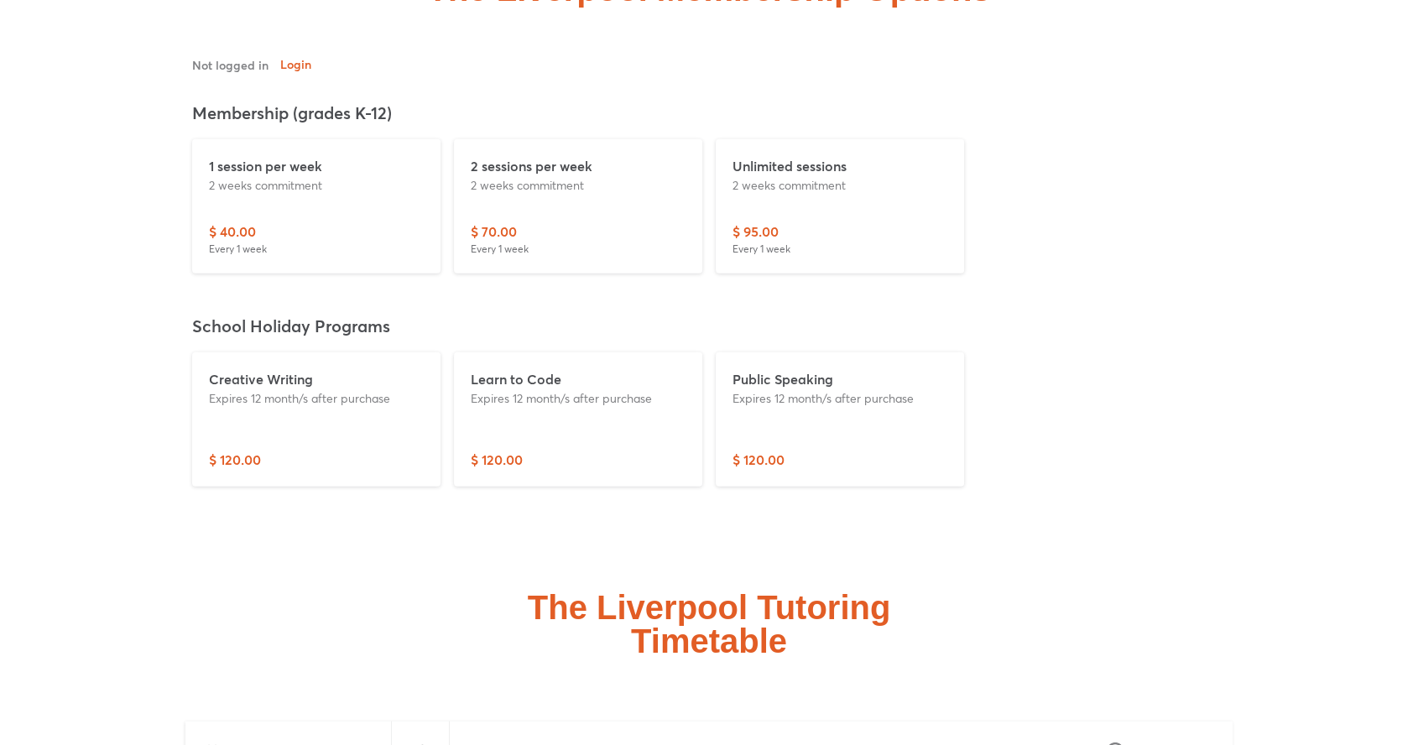
scroll to position [4114, 0]
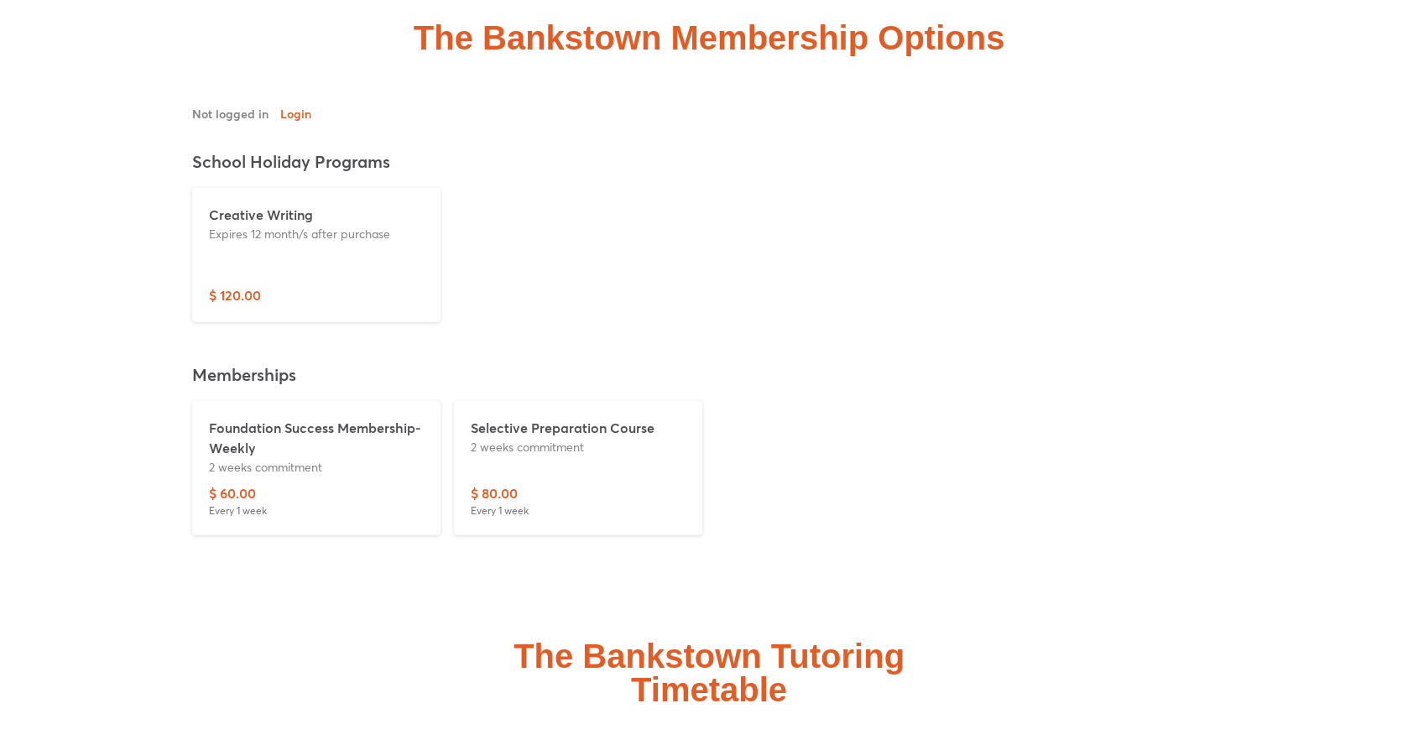
scroll to position [4062, 0]
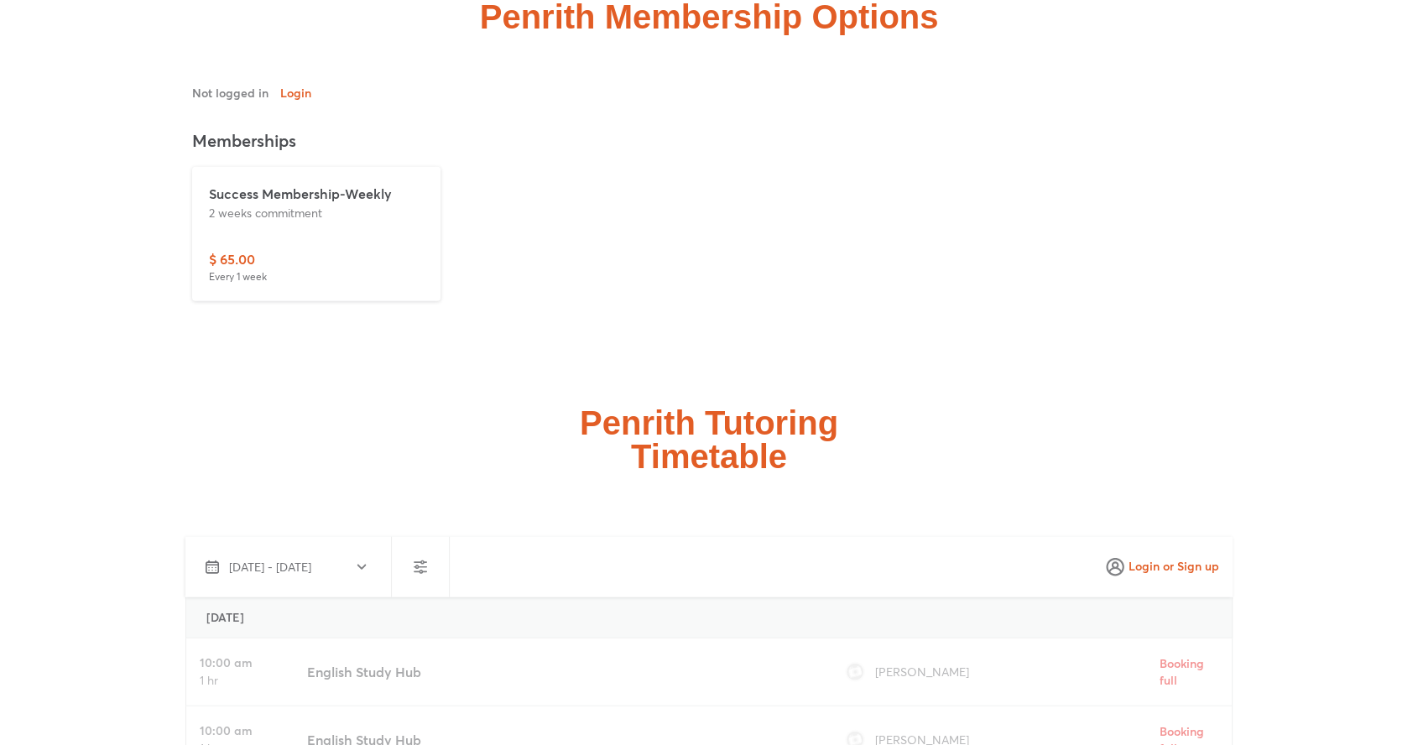
scroll to position [3871, 0]
